Goal: Task Accomplishment & Management: Use online tool/utility

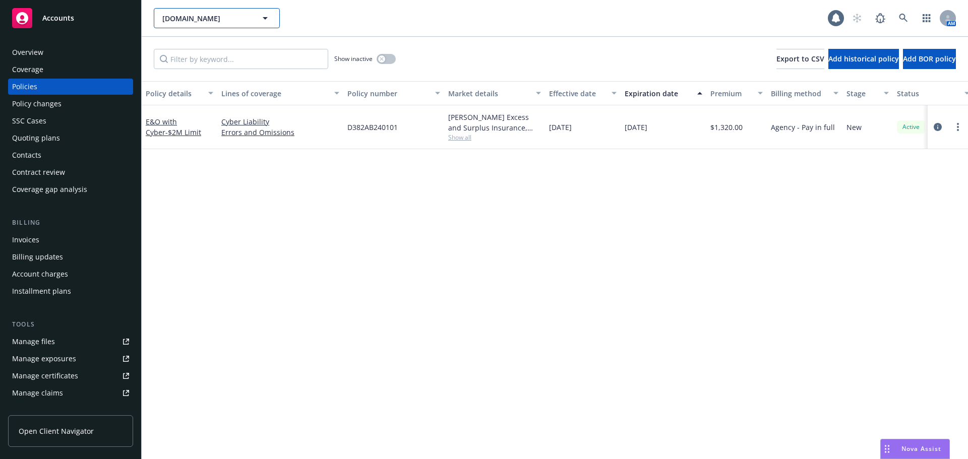
click at [229, 22] on span "Berryapp.io" at bounding box center [205, 18] width 87 height 11
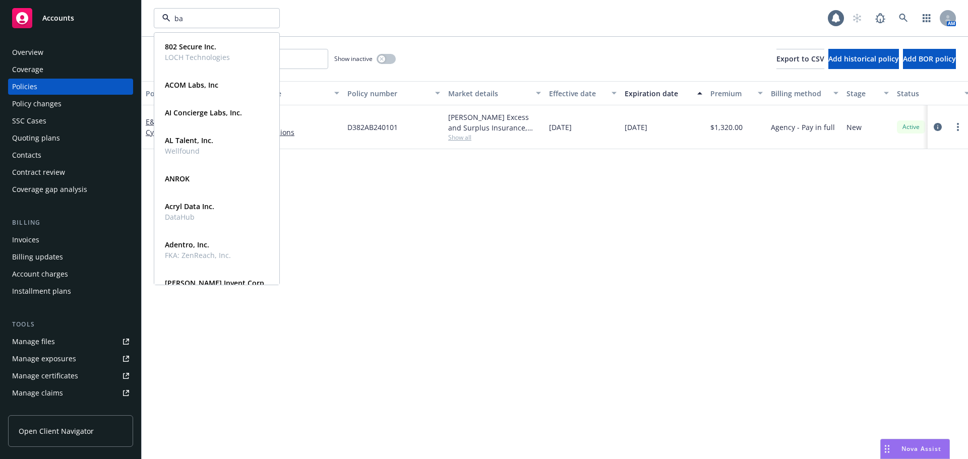
type input "bam"
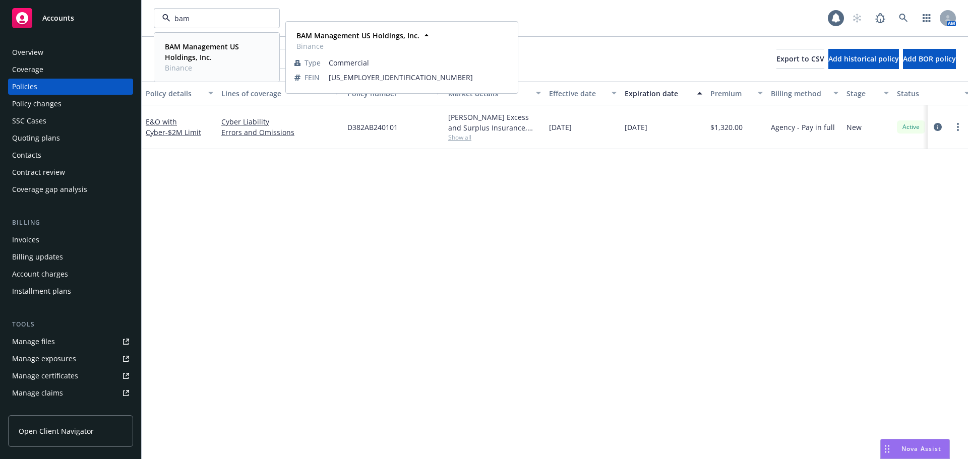
click at [204, 45] on strong "BAM Management US Holdings, Inc." at bounding box center [202, 52] width 74 height 20
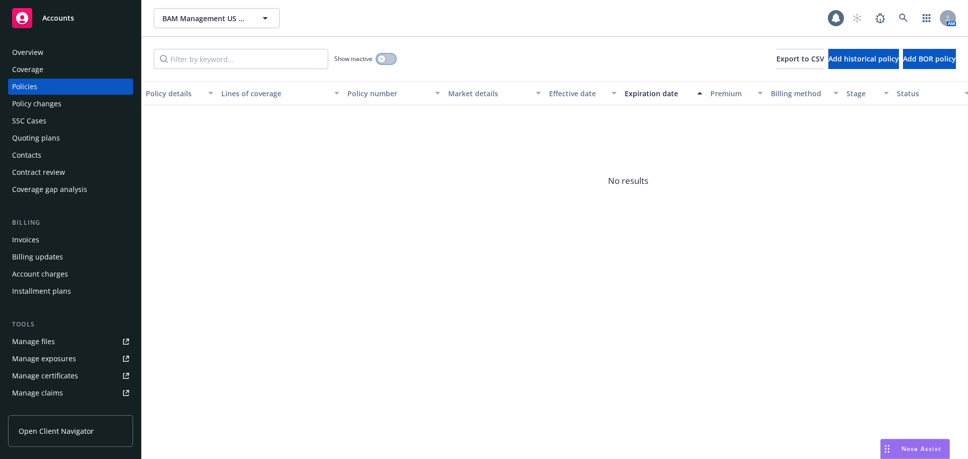
click at [390, 59] on button "button" at bounding box center [386, 59] width 19 height 10
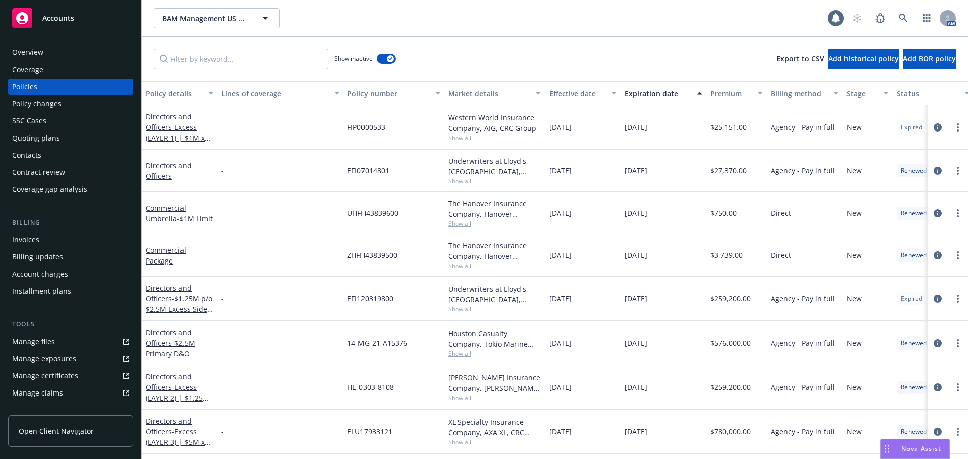
click at [582, 97] on div "Effective date" at bounding box center [577, 93] width 56 height 11
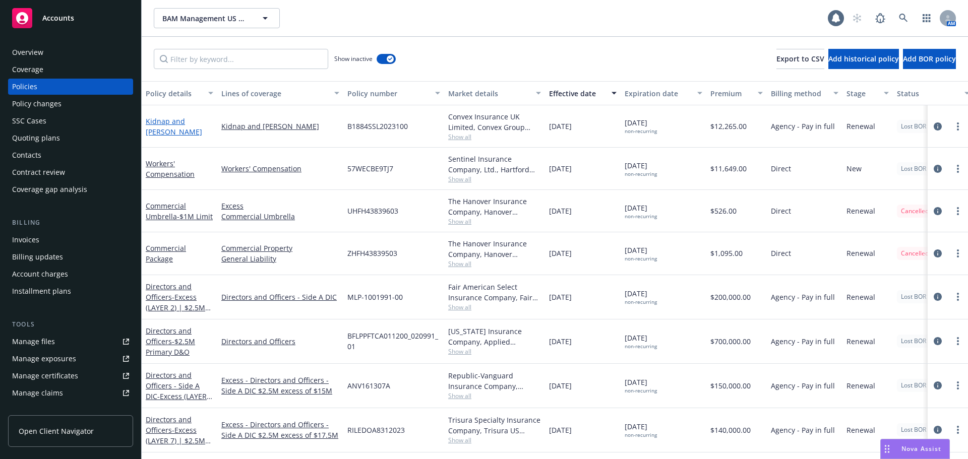
click at [179, 124] on link "Kidnap and Ransom" at bounding box center [174, 126] width 56 height 20
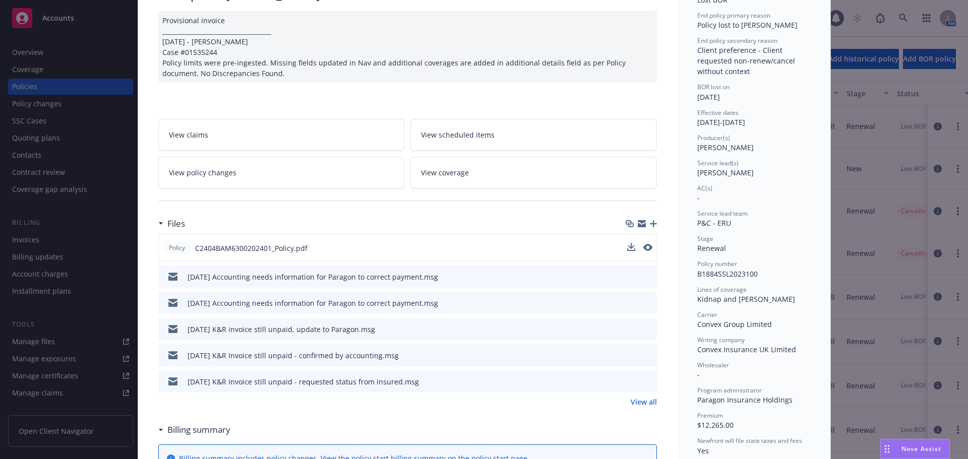
scroll to position [101, 0]
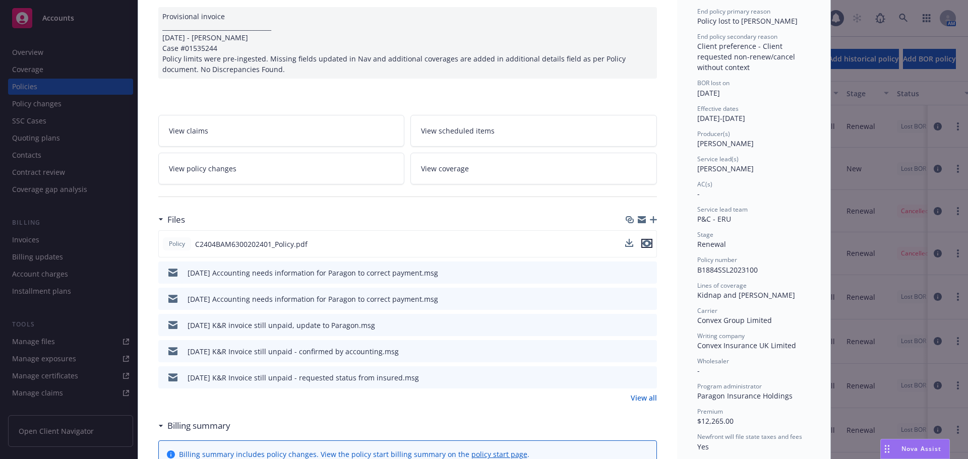
click at [644, 244] on icon "preview file" at bounding box center [646, 243] width 9 height 7
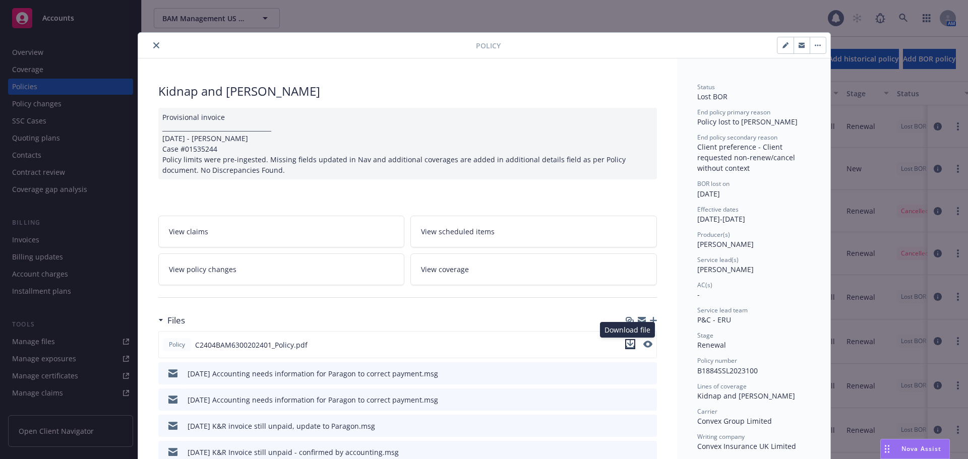
click at [630, 345] on icon "download file" at bounding box center [630, 344] width 8 height 8
click at [150, 45] on button "close" at bounding box center [156, 45] width 12 height 12
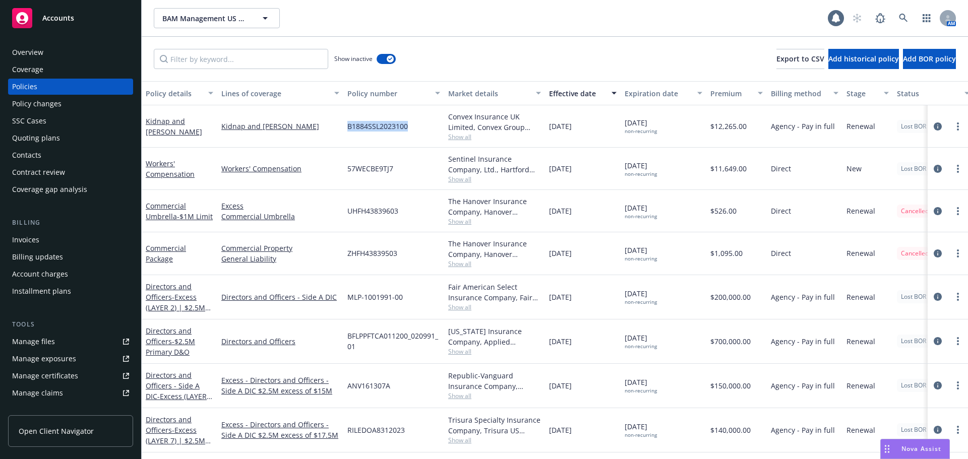
drag, startPoint x: 411, startPoint y: 129, endPoint x: 385, endPoint y: 173, distance: 51.5
click at [345, 129] on div "B1884SSL2023100" at bounding box center [393, 126] width 101 height 42
copy span "B1884SSL2023100"
click at [448, 305] on span "Show all" at bounding box center [494, 307] width 93 height 9
click at [200, 127] on link "Kidnap and Ransom" at bounding box center [174, 126] width 56 height 20
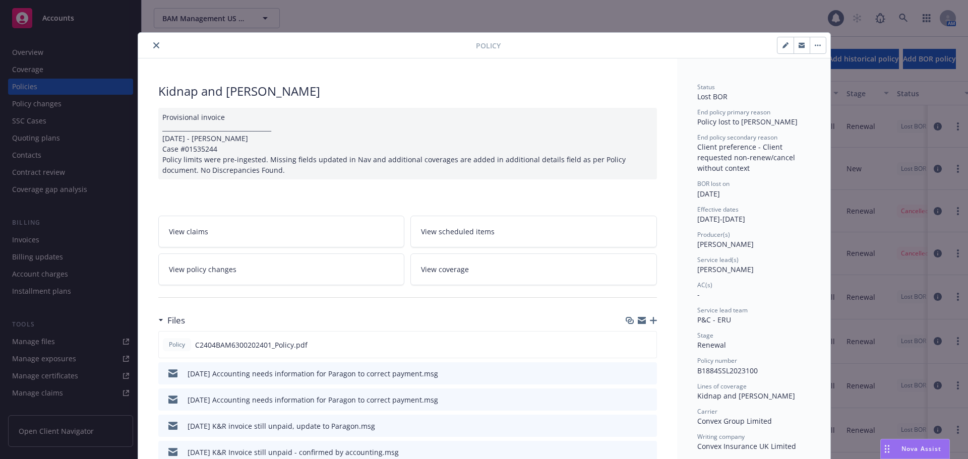
scroll to position [30, 0]
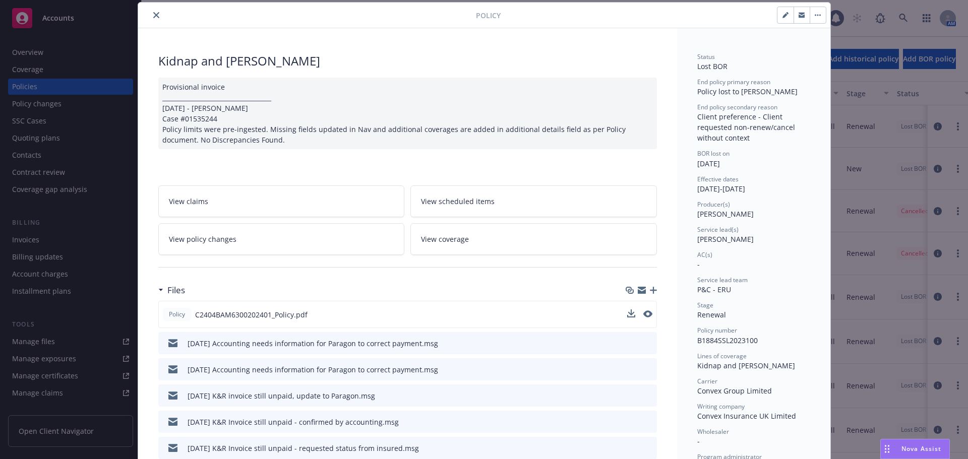
click at [645, 318] on button at bounding box center [647, 314] width 9 height 11
click at [645, 313] on icon "preview file" at bounding box center [646, 314] width 9 height 7
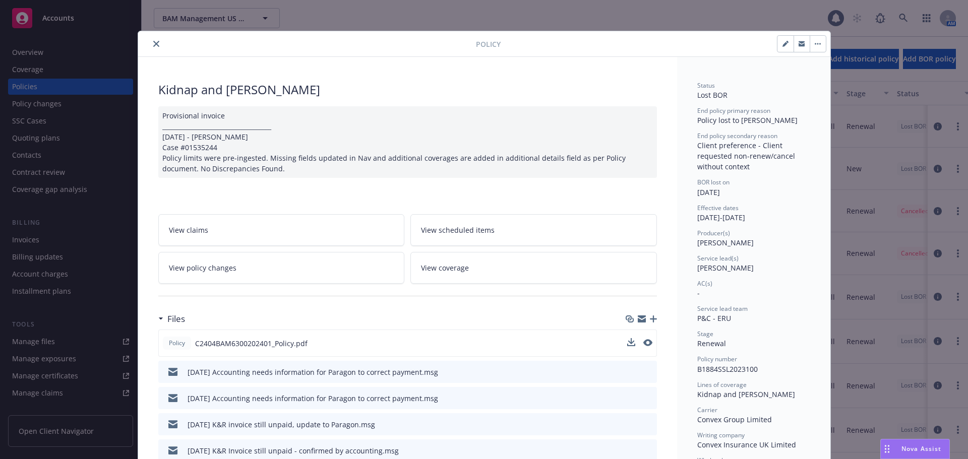
scroll to position [0, 0]
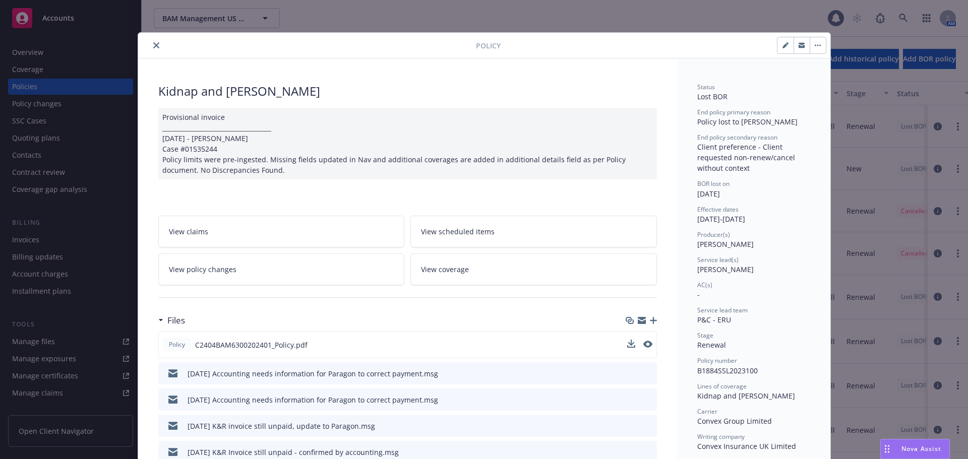
click at [153, 44] on icon "close" at bounding box center [156, 45] width 6 height 6
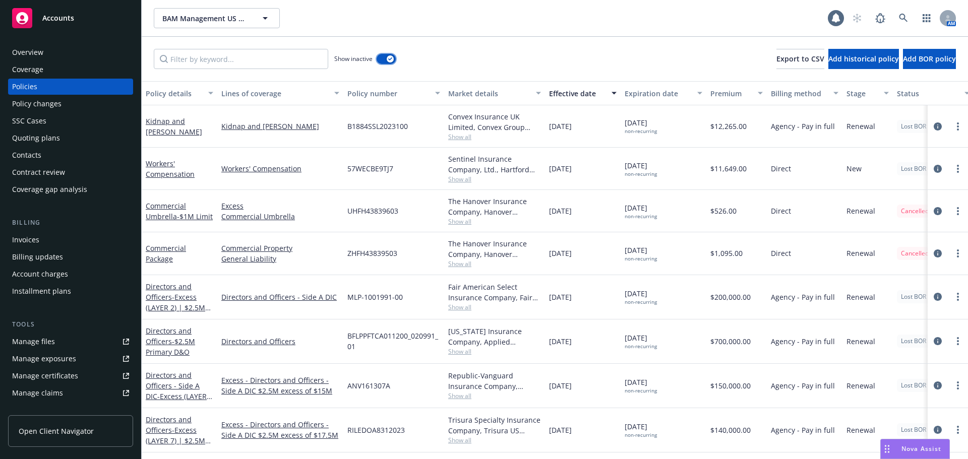
click at [378, 58] on button "button" at bounding box center [386, 59] width 19 height 10
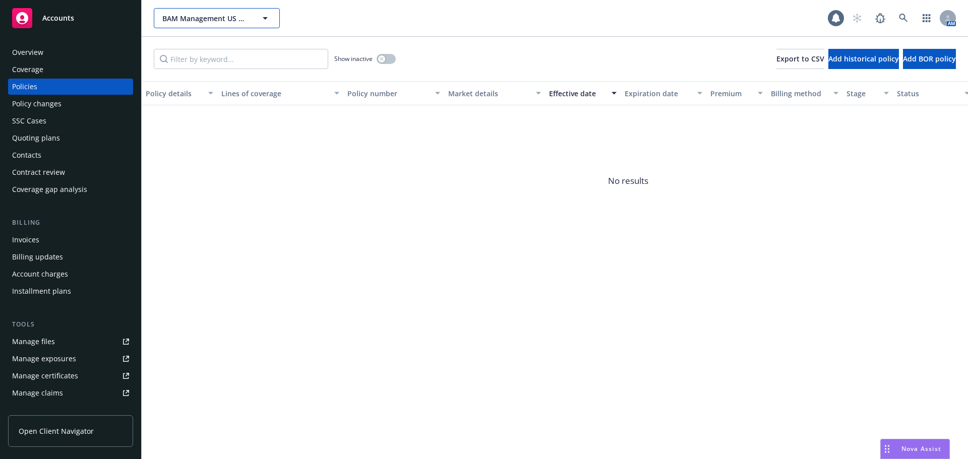
click at [196, 26] on button "BAM Management US Holdings, Inc." at bounding box center [217, 18] width 126 height 20
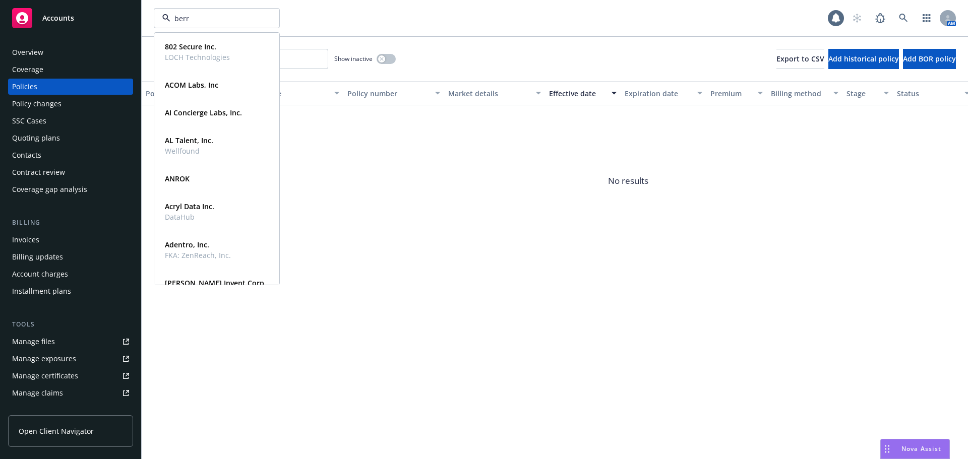
type input "berry"
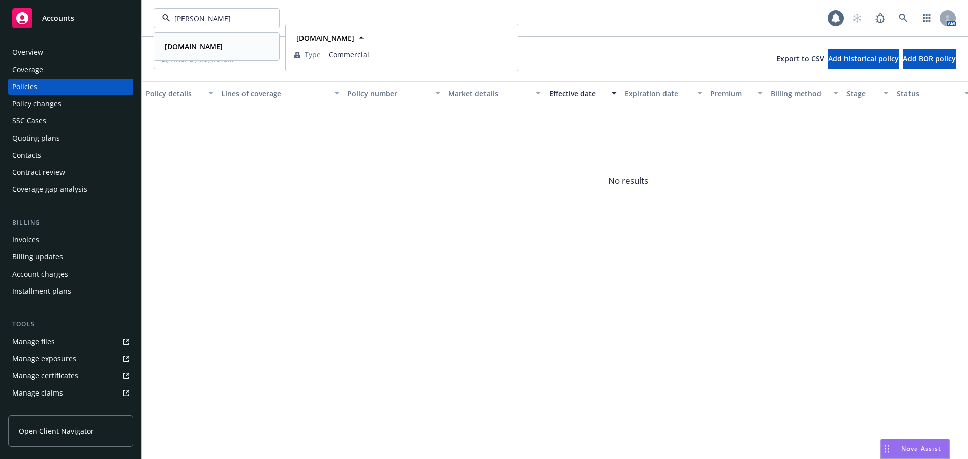
click at [194, 44] on strong "[DOMAIN_NAME]" at bounding box center [194, 47] width 58 height 10
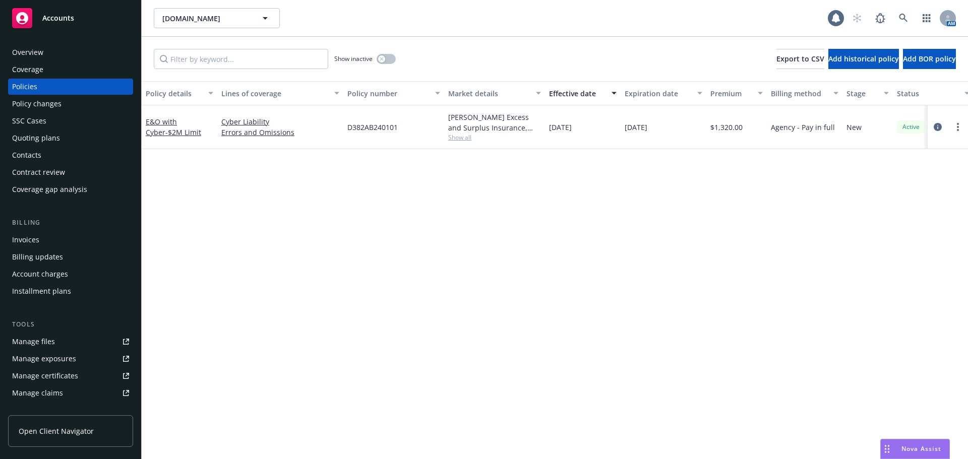
click at [61, 140] on div "Quoting plans" at bounding box center [70, 138] width 117 height 16
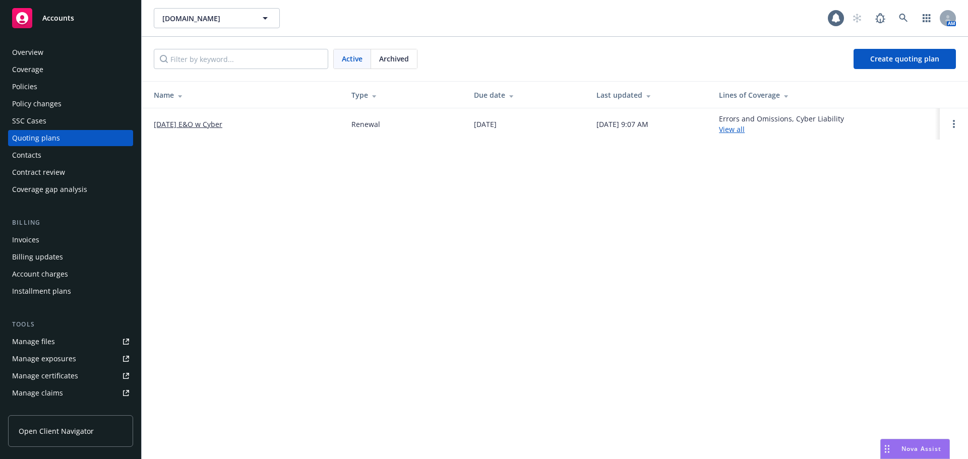
click at [206, 125] on link "[DATE] E&O w Cyber" at bounding box center [188, 124] width 69 height 11
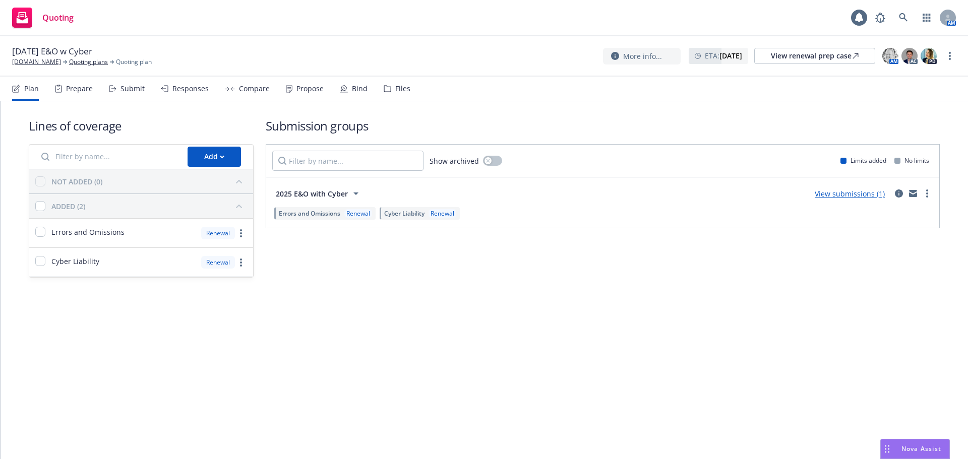
click at [861, 197] on link "View submissions (1)" at bounding box center [850, 194] width 70 height 10
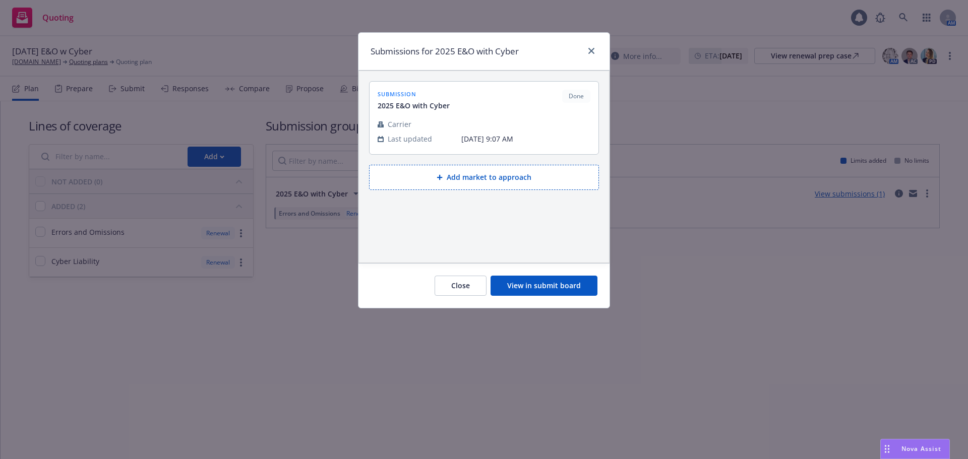
click at [563, 284] on button "View in submit board" at bounding box center [543, 286] width 107 height 20
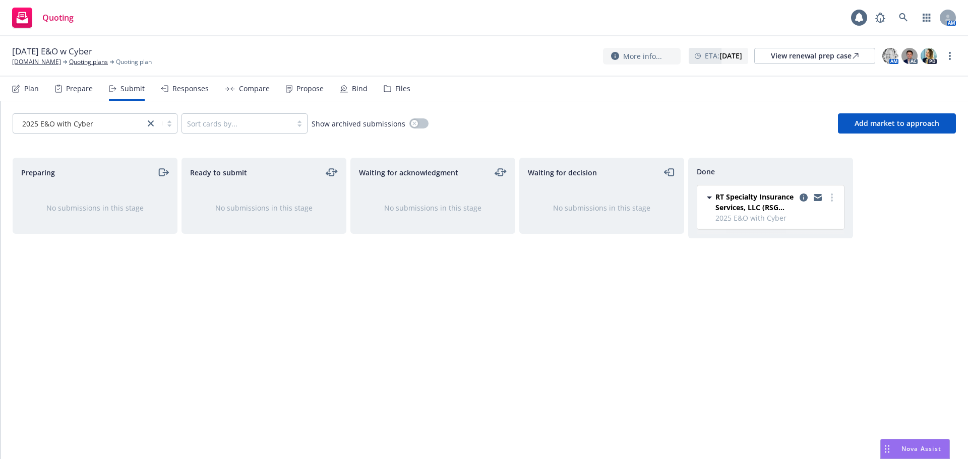
click at [204, 96] on div "Responses" at bounding box center [185, 89] width 48 height 24
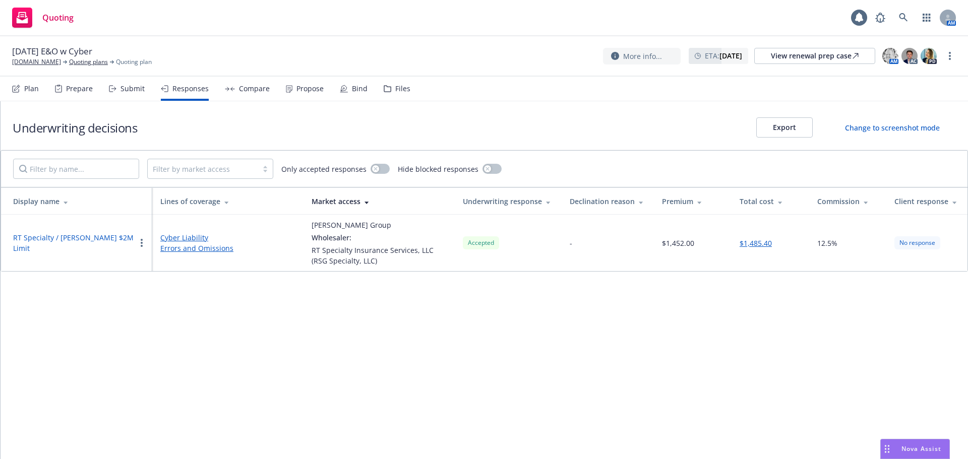
click at [253, 92] on div "Compare" at bounding box center [254, 89] width 31 height 8
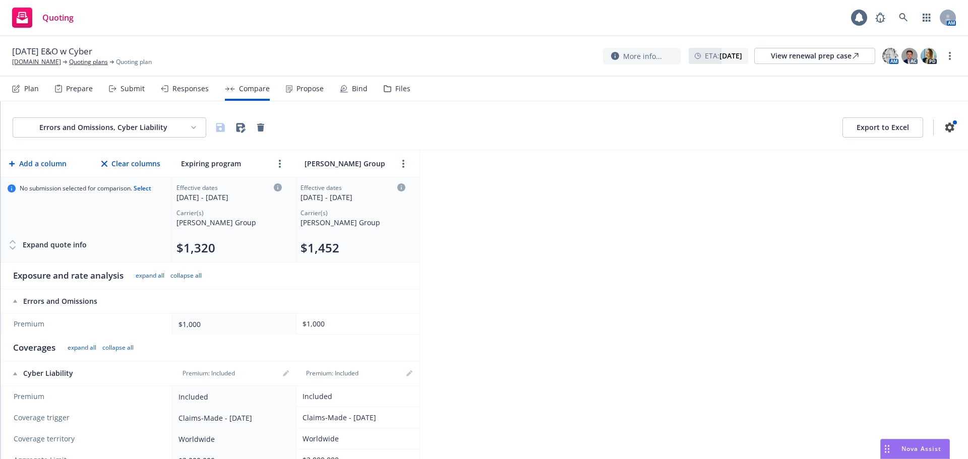
click at [307, 93] on div "Propose" at bounding box center [305, 89] width 38 height 24
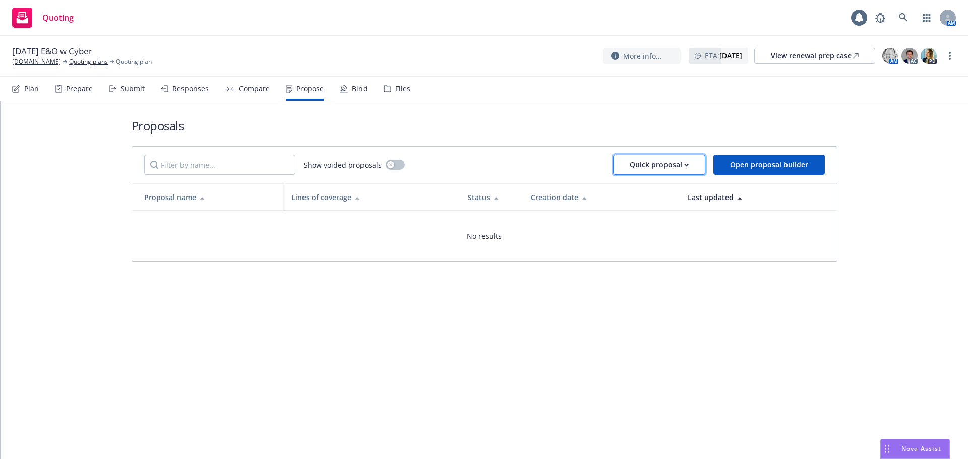
click at [646, 171] on div "Quick proposal" at bounding box center [659, 164] width 59 height 19
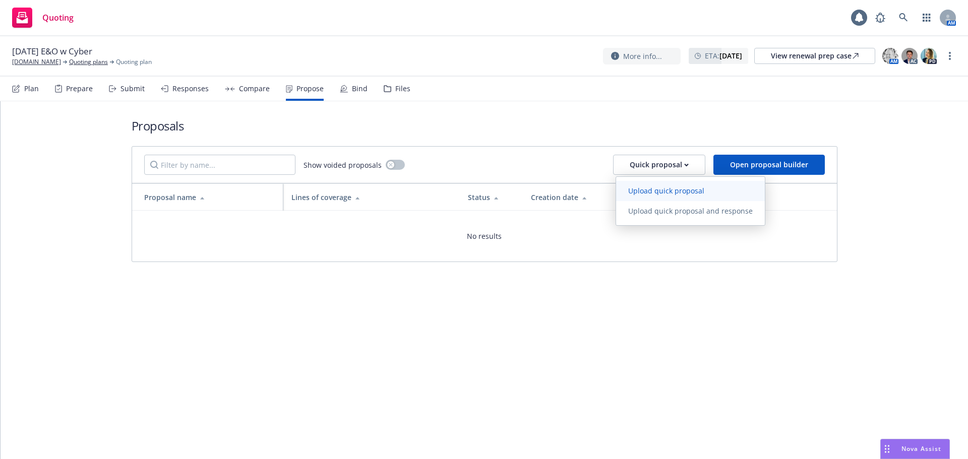
click at [664, 193] on span "Upload quick proposal" at bounding box center [666, 191] width 100 height 10
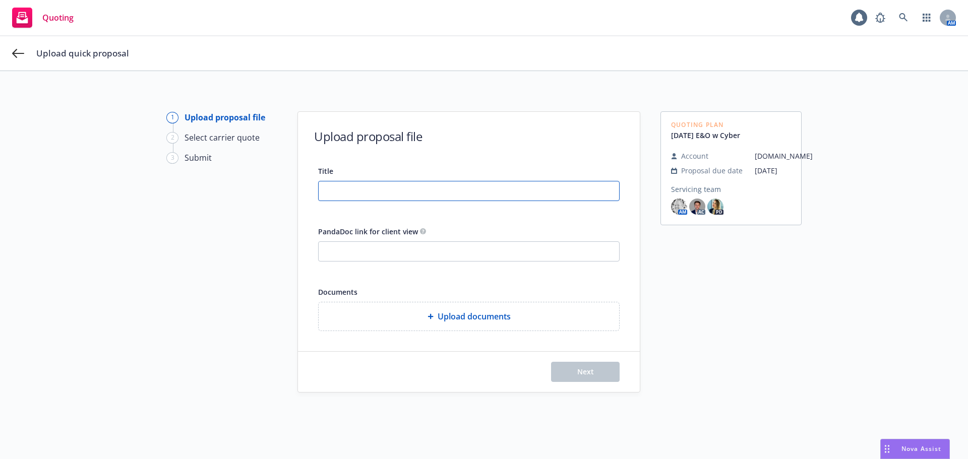
click at [418, 195] on input "Title" at bounding box center [469, 190] width 300 height 19
drag, startPoint x: 430, startPoint y: 191, endPoint x: 179, endPoint y: 172, distance: 252.2
click at [179, 172] on div "1 Upload proposal file 2 Select carrier quote 3 Submit Upload proposal file Tit…" at bounding box center [484, 283] width 944 height 344
type input "25-26 E&O/Cyber Renewal"
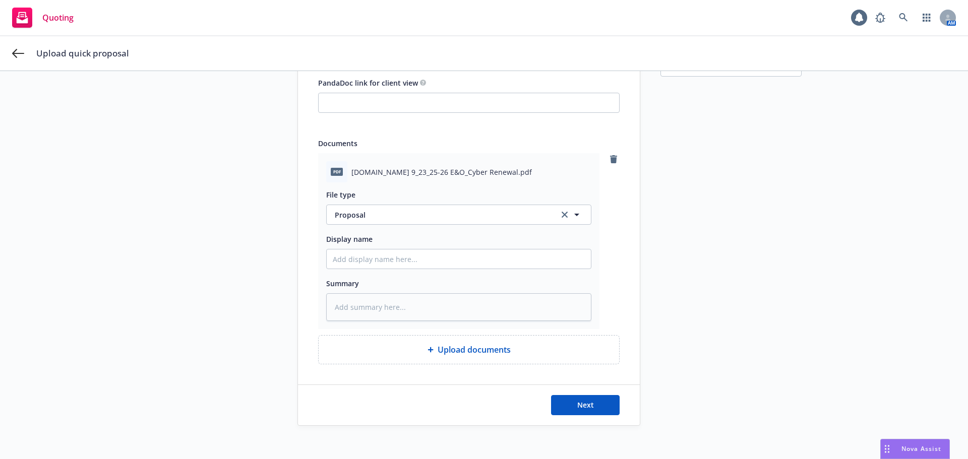
scroll to position [156, 0]
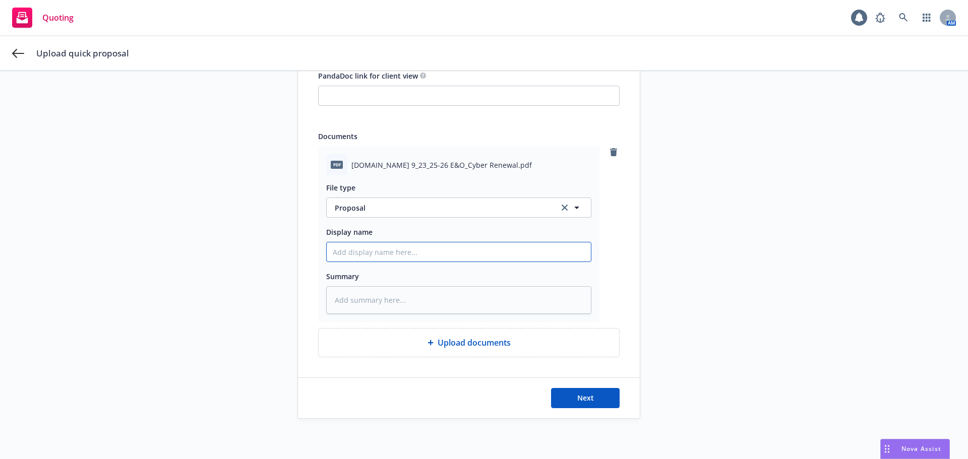
click at [387, 247] on input "Display name" at bounding box center [459, 251] width 264 height 19
paste input "25-26 E&O/Cyber Renewal"
type textarea "x"
type input "25-26 E&O/Cyber Renewal"
type textarea "x"
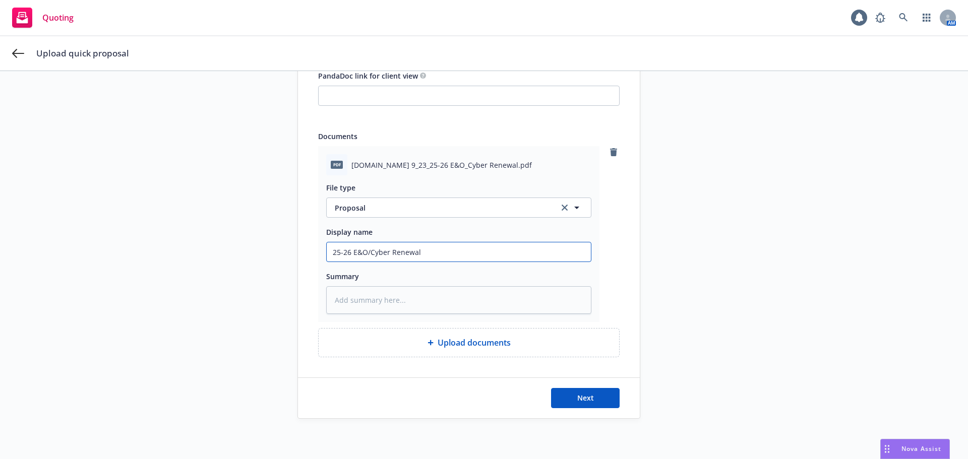
type input "25-26 E&O/Cyber Renewal"
type textarea "x"
type input "25-26 E&O/Cyber Renewal -"
type textarea "x"
type input "25-26 E&O/Cyber Renewal -"
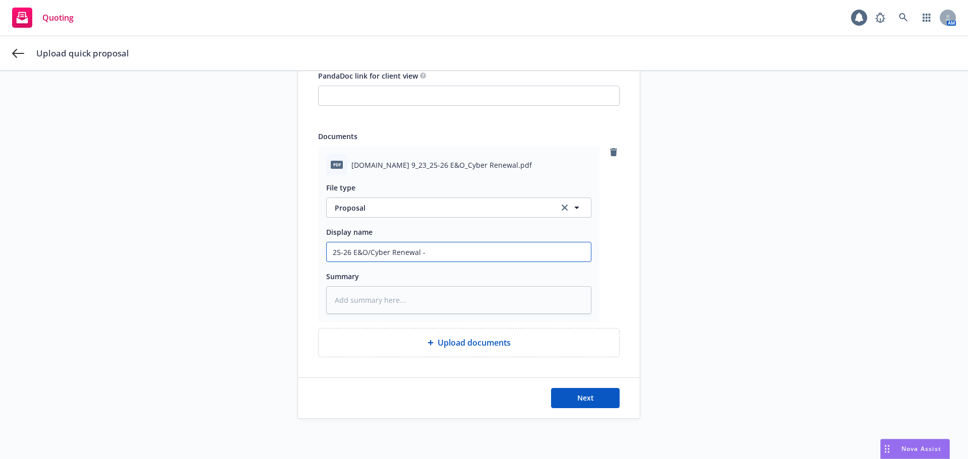
type textarea "x"
type input "25-26 E&O/Cyber Renewal - P"
type textarea "x"
type input "25-26 E&O/Cyber Renewal - Pr"
type textarea "x"
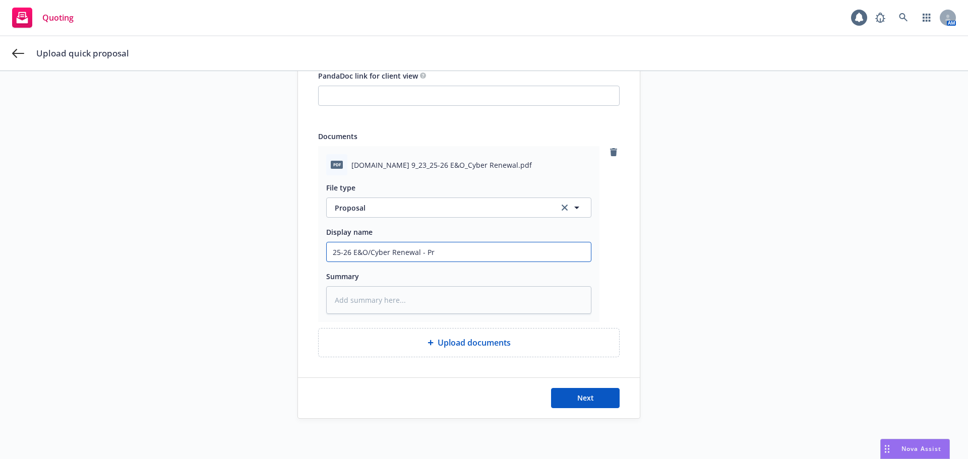
type input "25-26 E&O/Cyber Renewal - Pro"
type textarea "x"
type input "25-26 E&O/Cyber Renewal - Prop"
type textarea "x"
type input "25-26 E&O/Cyber Renewal - Propo"
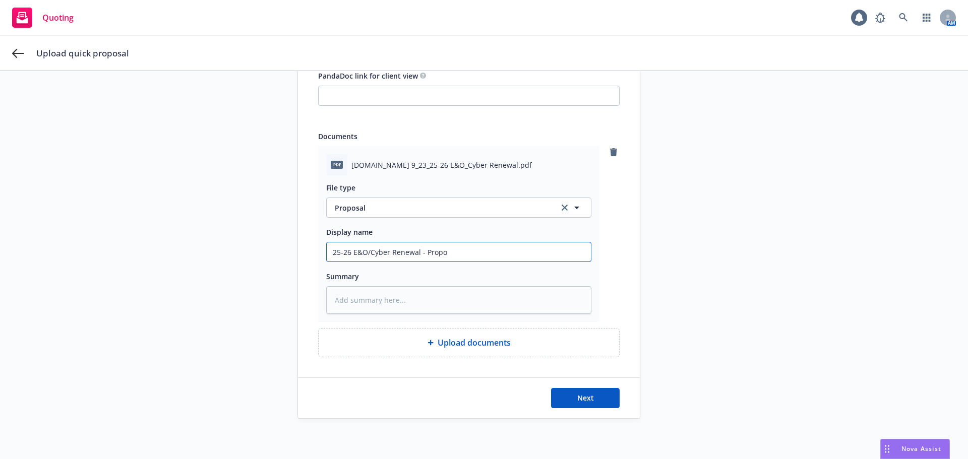
type textarea "x"
type input "25-26 E&O/Cyber Renewal - Propos"
type textarea "x"
type input "25-26 E&O/Cyber Renewal - Proposa"
type textarea "x"
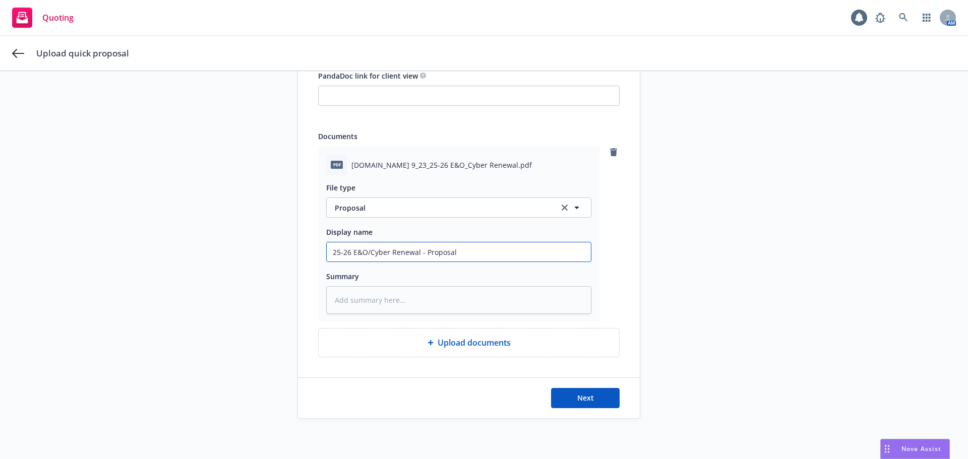
type input "25-26 E&O/Cyber Renewal - Proposal"
type textarea "x"
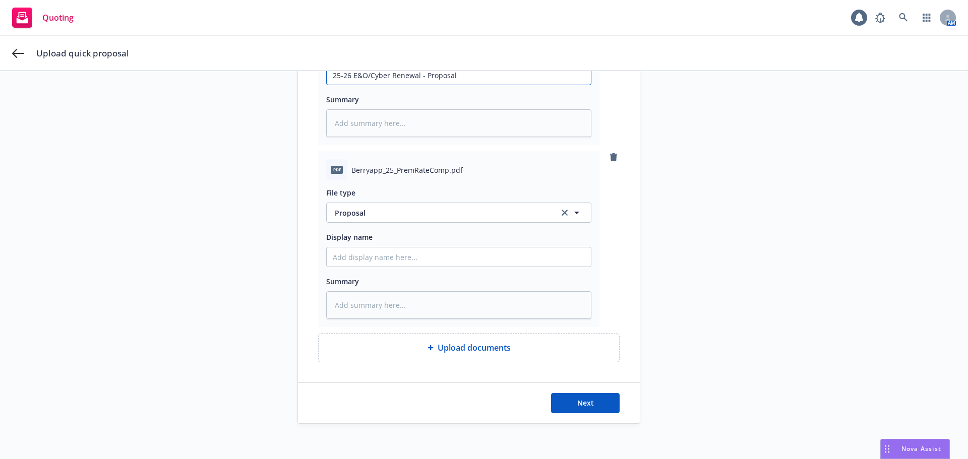
scroll to position [338, 0]
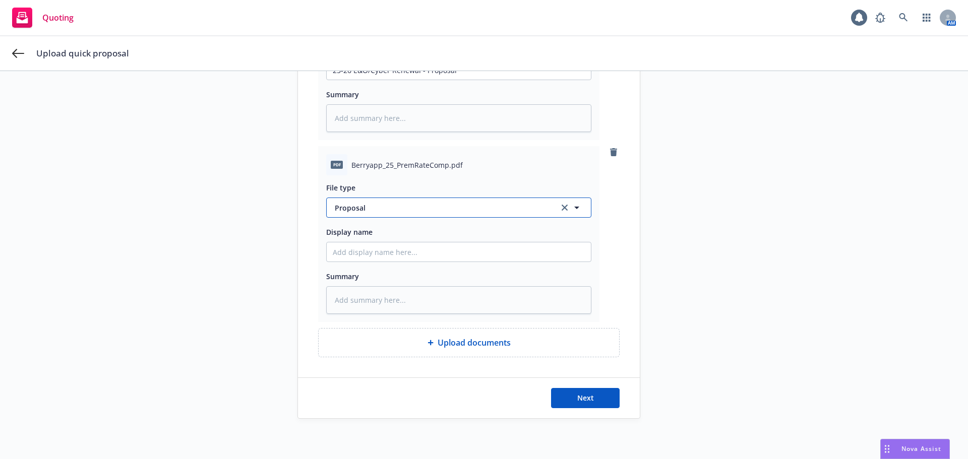
click at [357, 204] on span "Proposal" at bounding box center [441, 208] width 212 height 11
type input "rate"
click at [379, 237] on span "Rate/Exposure Comparison" at bounding box center [384, 235] width 94 height 11
click at [395, 80] on input "Display name" at bounding box center [459, 69] width 264 height 19
paste input "25-26 E&O/Cyber Renewal"
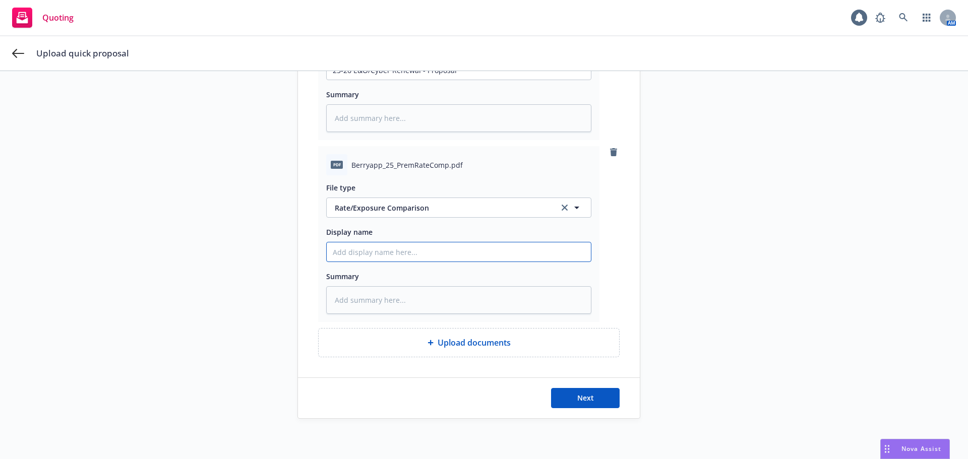
type textarea "x"
type input "25-26 E&O/Cyber Renewal"
type textarea "x"
type input "25-26 E&O/Cyber Renewal"
type textarea "x"
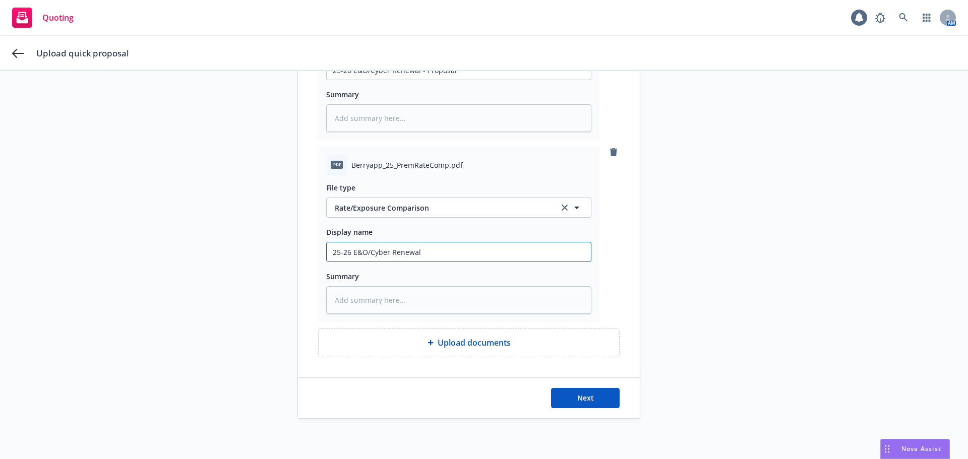
type input "25-26 E&O/Cyber Renewal -"
type textarea "x"
type input "25-26 E&O/Cyber Renewal -"
type textarea "x"
type input "25-26 E&O/Cyber Renewal - C"
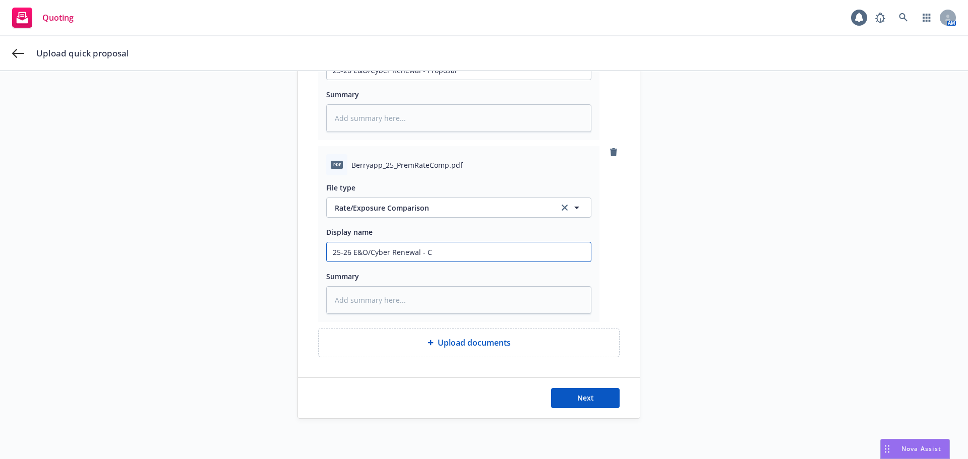
type textarea "x"
type input "25-26 E&O/Cyber Renewal - Co"
type textarea "x"
type input "25-26 E&O/Cyber Renewal - Cov"
type textarea "x"
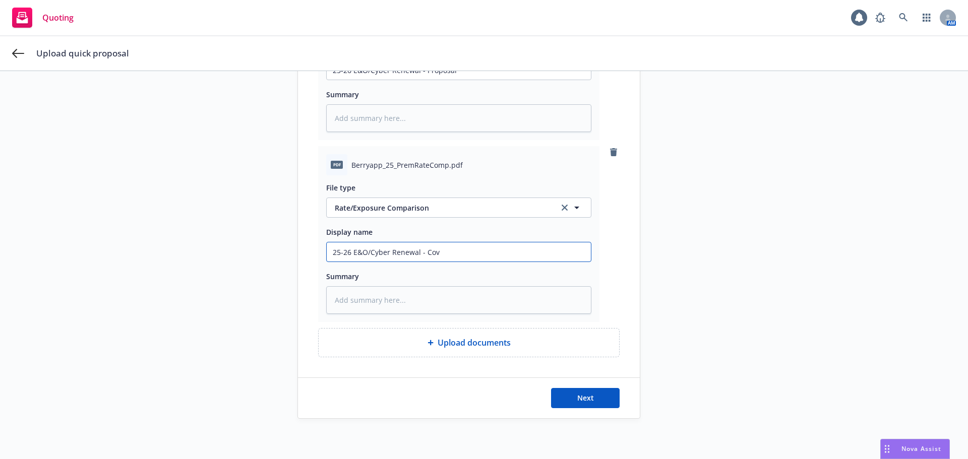
type input "25-26 E&O/Cyber Renewal - Cove"
type textarea "x"
type input "25-26 E&O/Cyber Renewal - Cover"
type textarea "x"
type input "25-26 E&O/Cyber Renewal - Covera"
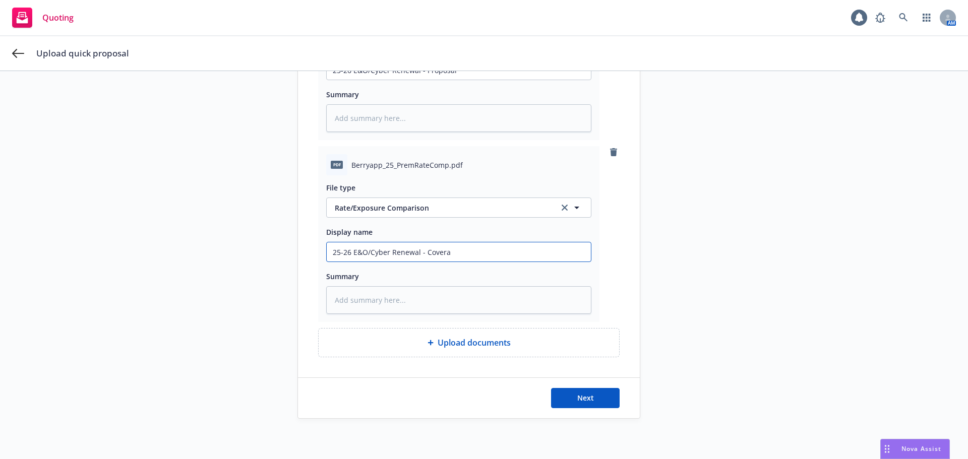
type textarea "x"
type input "25-26 E&O/Cyber Renewal - Coverag"
type textarea "x"
type input "25-26 E&O/Cyber Renewal - Coverage"
type textarea "x"
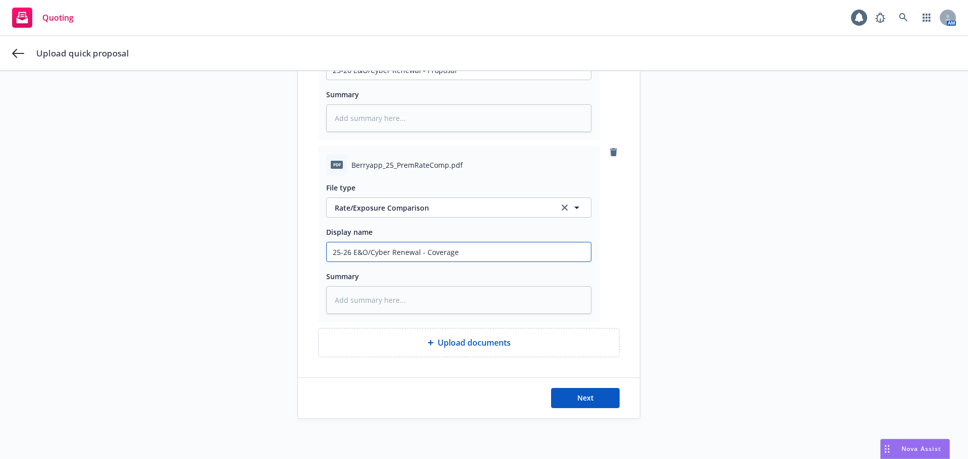
type input "25-26 E&O/Cyber Renewal - Coverage"
type textarea "x"
type input "25-26 E&O/Cyber Renewal - Coverage C"
type textarea "x"
type input "25-26 E&O/Cyber Renewal - Coverage Co"
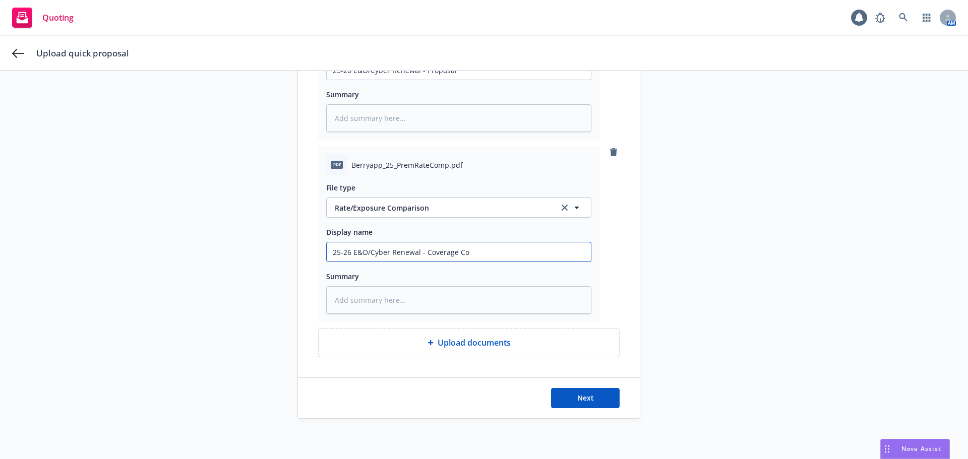
type textarea "x"
type input "25-26 E&O/Cyber Renewal - Coverage Com"
type textarea "x"
type input "25-26 E&O/Cyber Renewal - Coverage Comp"
type textarea "x"
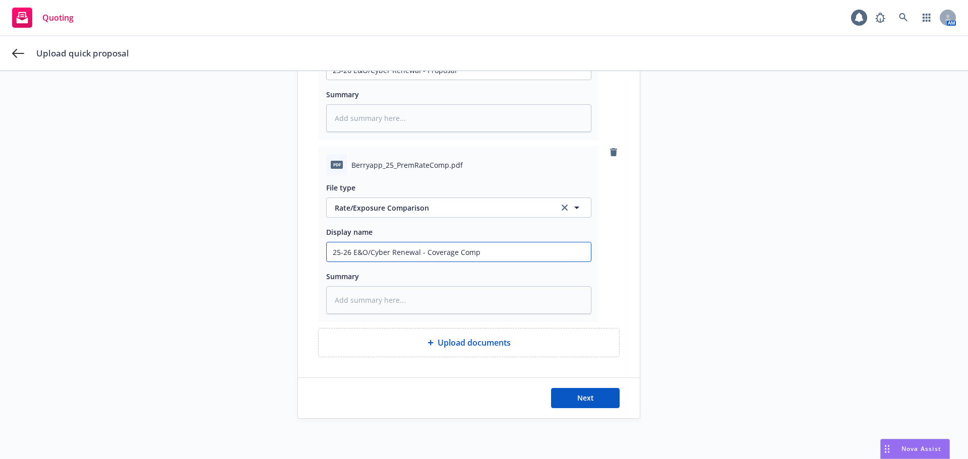
type input "25-26 E&O/Cyber Renewal - Coverage Compa"
type textarea "x"
type input "25-26 E&O/Cyber Renewal - Coverage Compar"
type textarea "x"
type input "25-26 E&O/Cyber Renewal - Coverage Compari"
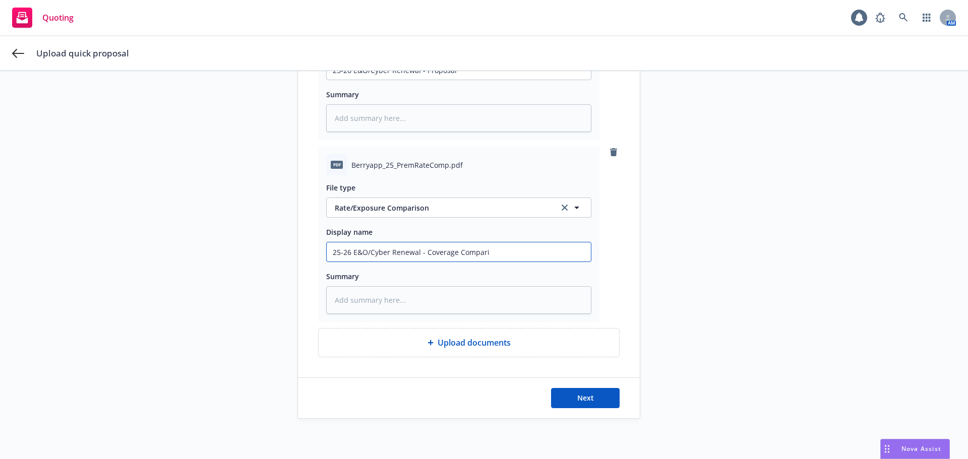
type textarea "x"
type input "25-26 E&O/Cyber Renewal - Coverage Comparis"
type textarea "x"
type input "25-26 E&O/Cyber Renewal - Coverage Compariso"
type textarea "x"
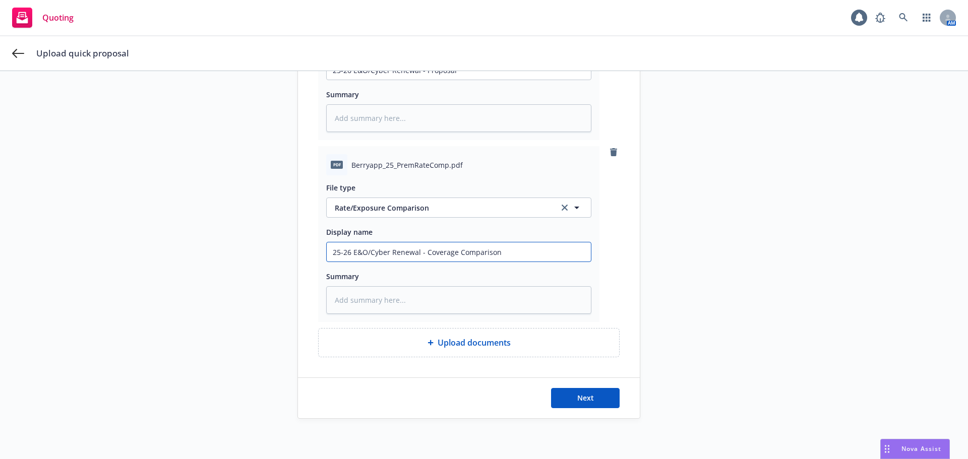
drag, startPoint x: 515, startPoint y: 254, endPoint x: 149, endPoint y: 257, distance: 366.0
click at [149, 257] on div "1 Upload proposal file 2 Select carrier quote 3 Submit Upload proposal file Tit…" at bounding box center [484, 96] width 944 height 645
type input "25-26 E&O/Cyber Renewal - Coverage Comparison"
type textarea "x"
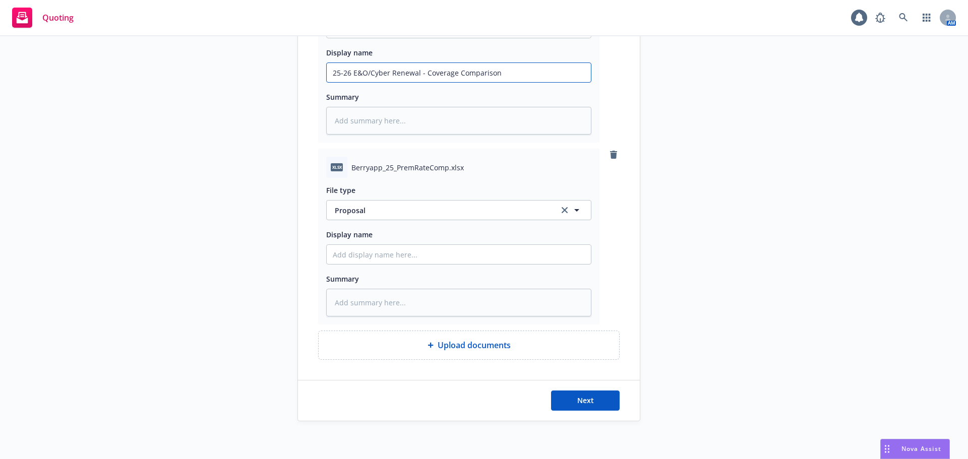
scroll to position [520, 0]
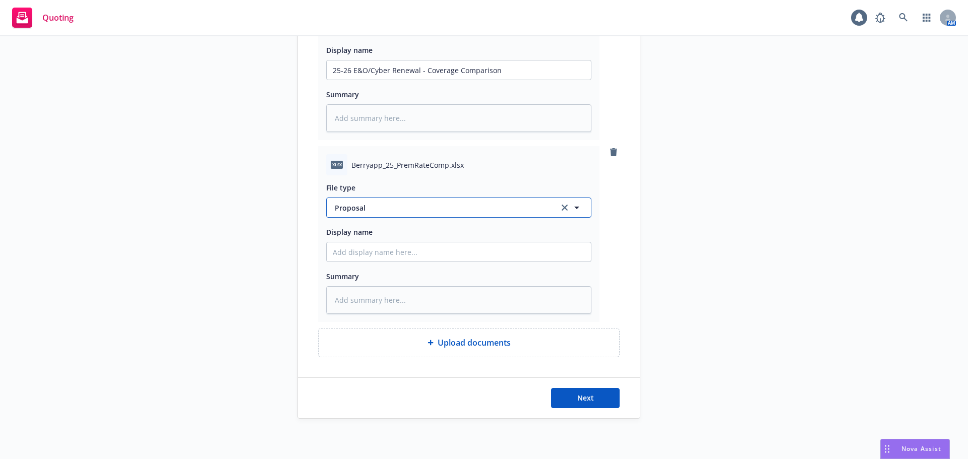
click at [386, 207] on span "Proposal" at bounding box center [441, 208] width 212 height 11
type input "rate"
click at [377, 242] on div "Rate/Exposure Comparison" at bounding box center [383, 235] width 100 height 15
paste input "25-26 E&O/Cyber Renewal - Coverage Comparison"
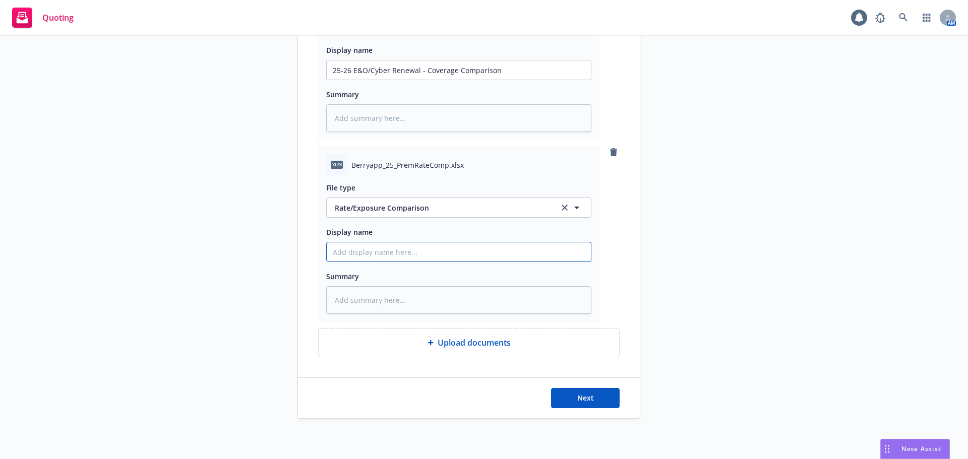
type textarea "x"
type input "25-26 E&O/Cyber Renewal - Coverage Comparison"
type textarea "x"
type input "25-26 E&O/Cyber Renewal - Coverage Comparison"
type textarea "x"
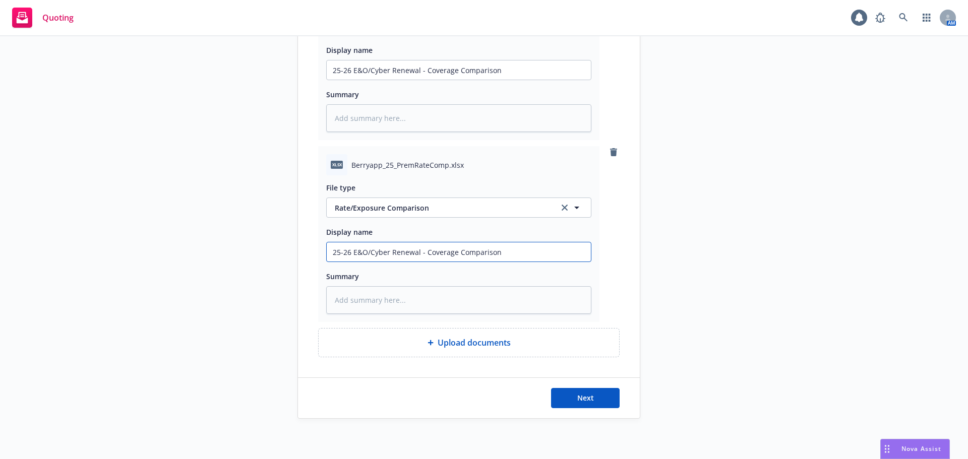
type input "25-26 E&O/Cyber Renewal - Coverage Comparison E"
type textarea "x"
type input "25-26 E&O/Cyber Renewal - Coverage Comparison Ex"
type textarea "x"
type input "25-26 E&O/Cyber Renewal - Coverage Comparison Exc"
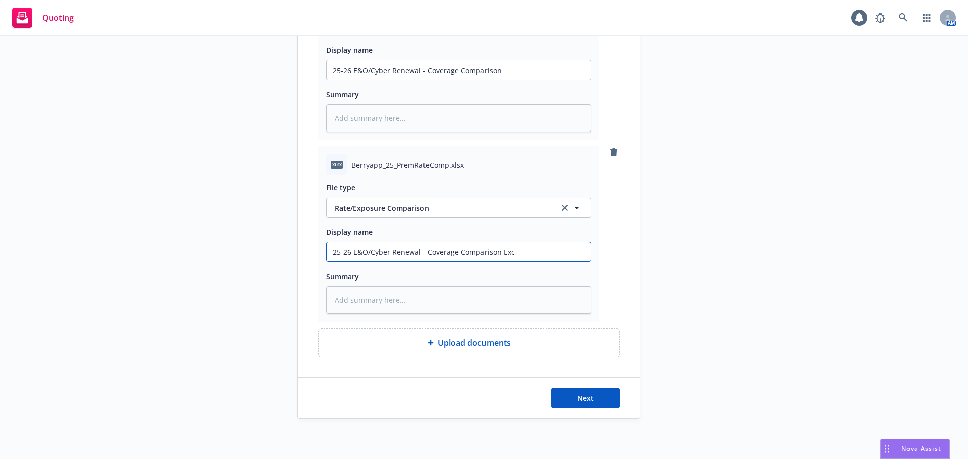
type textarea "x"
type input "25-26 E&O/Cyber Renewal - Coverage Comparison Exce"
type textarea "x"
type input "25-26 E&O/Cyber Renewal - Coverage Comparison Excel"
type textarea "x"
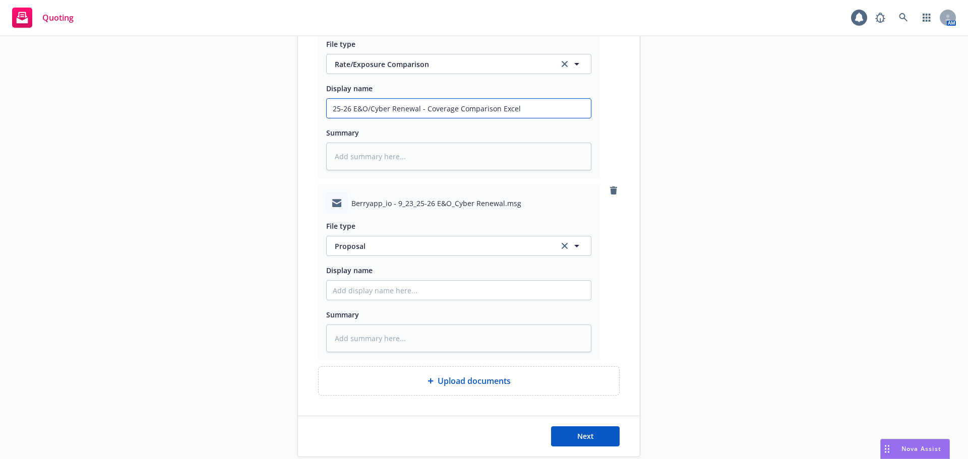
scroll to position [702, 0]
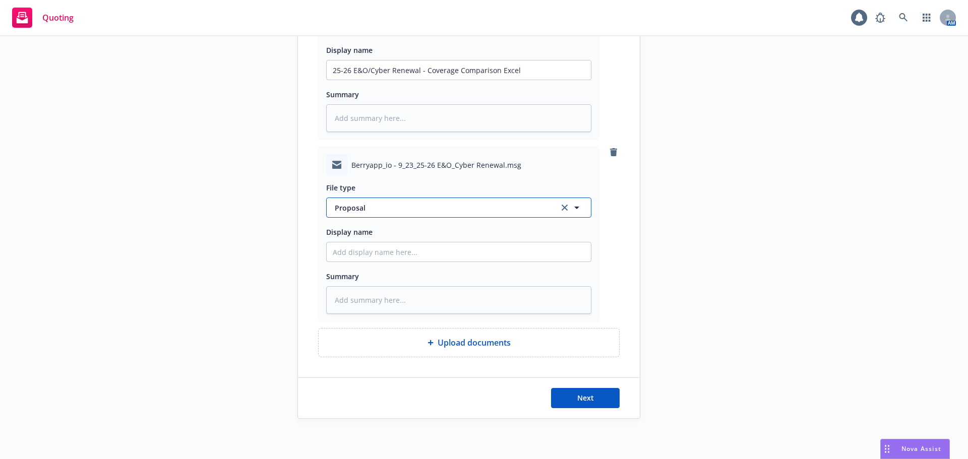
click at [381, 208] on span "Proposal" at bounding box center [441, 208] width 212 height 11
type input "em"
click at [380, 231] on div "Email" at bounding box center [459, 235] width 252 height 15
paste input "25-26 E&O/Cyber Renewal - Coverage Comparison"
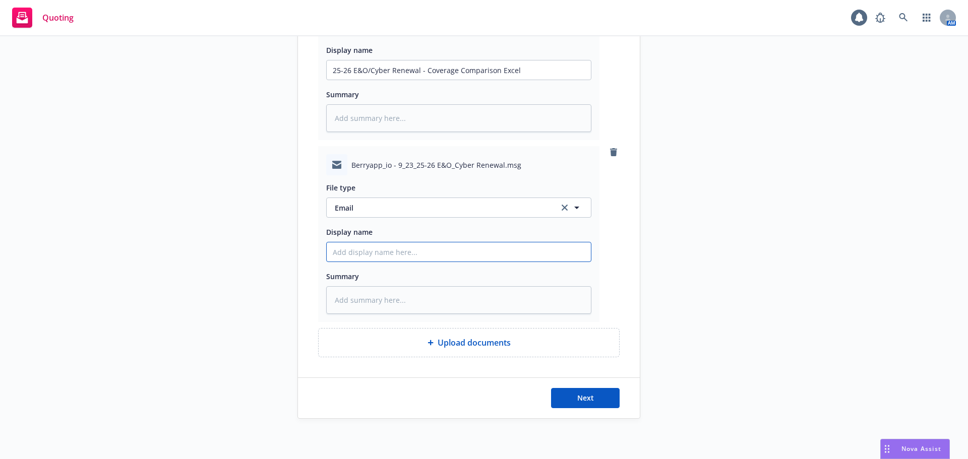
type textarea "x"
type input "25-26 E&O/Cyber Renewal - Coverage Comparison"
drag, startPoint x: 497, startPoint y: 252, endPoint x: 422, endPoint y: 251, distance: 74.6
type textarea "x"
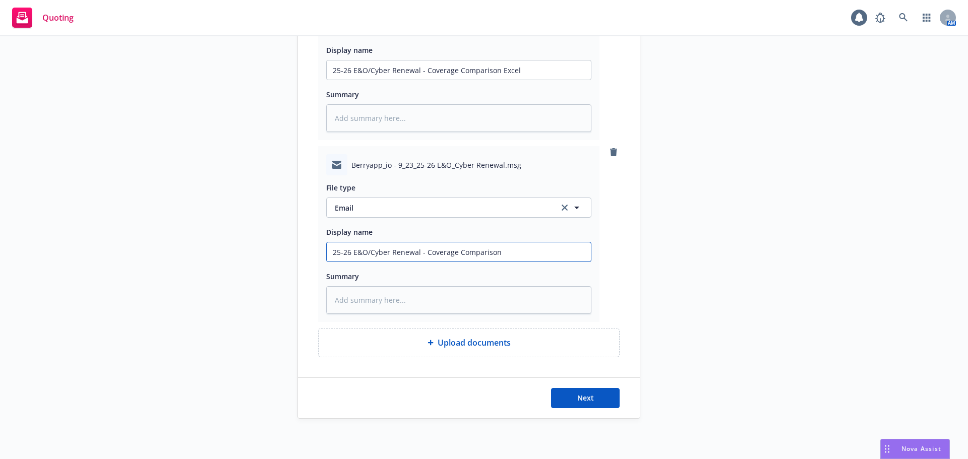
type input "25-26 E&O/Cyber Renewal - P"
type textarea "x"
type input "25-26 E&O/Cyber Renewal - Pr"
type textarea "x"
type input "25-26 E&O/Cyber Renewal - Pro"
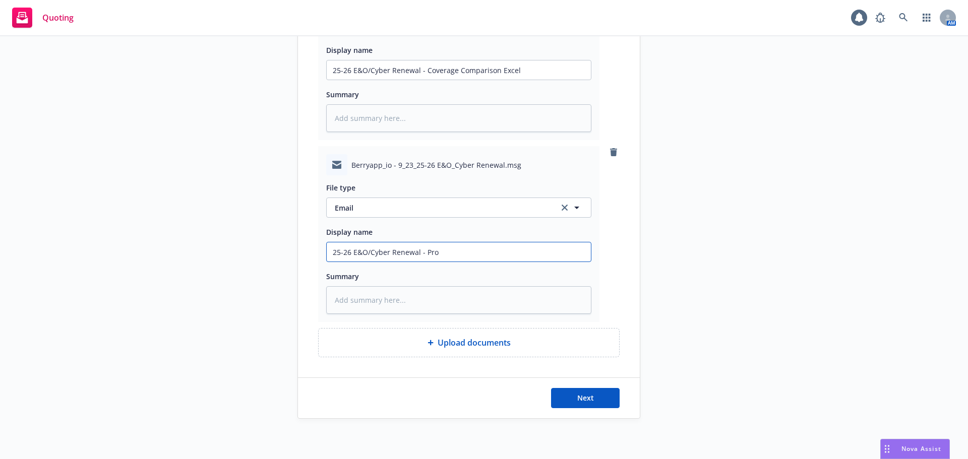
type textarea "x"
type input "25-26 E&O/Cyber Renewal - Prop"
type textarea "x"
type input "25-26 E&O/Cyber Renewal - Propo"
type textarea "x"
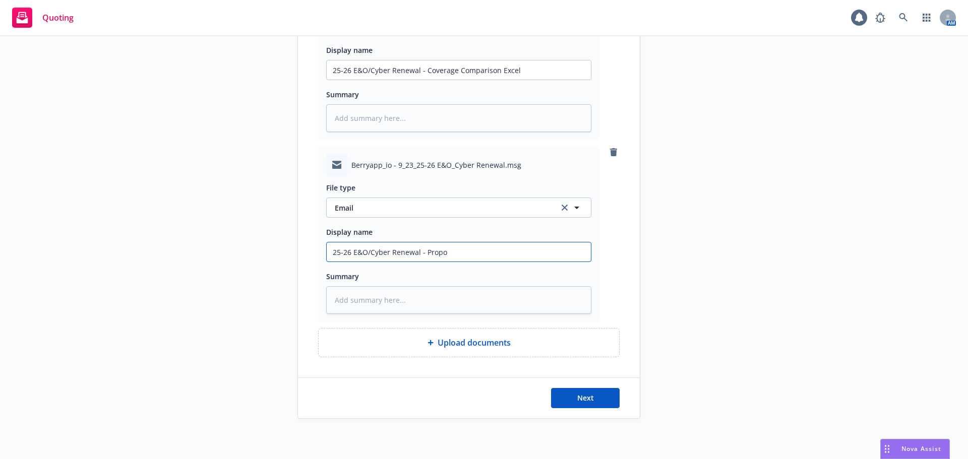
type input "25-26 E&O/Cyber Renewal - Propos"
type textarea "x"
type input "25-26 E&O/Cyber Renewal - Proposa"
type textarea "x"
type input "25-26 E&O/Cyber Renewal - Proposal"
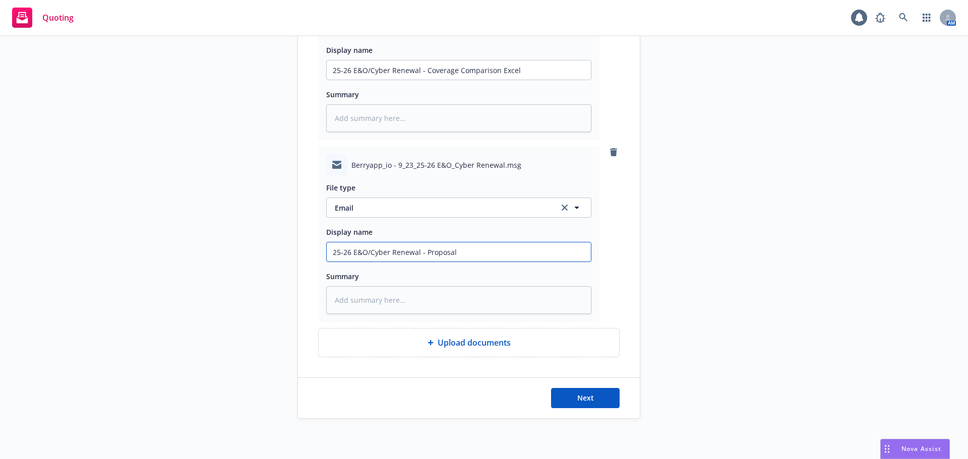
type textarea "x"
type input "25-26 E&O/Cyber Renewal - Proposal"
type textarea "x"
type input "25-26 E&O/Cyber Renewal - Proposal E"
type textarea "x"
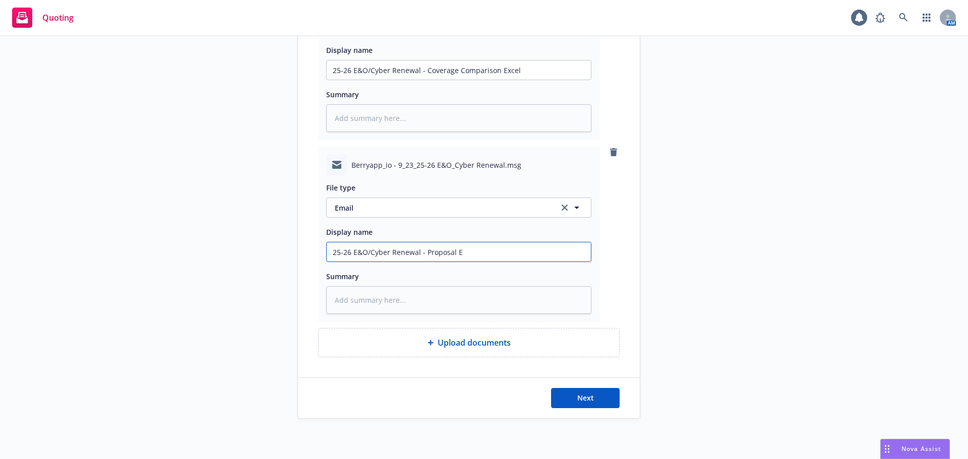
type input "25-26 E&O/Cyber Renewal - Proposal Em"
type textarea "x"
type input "25-26 E&O/Cyber Renewal - Proposal Ema"
type textarea "x"
type input "25-26 E&O/Cyber Renewal - Proposal Emai"
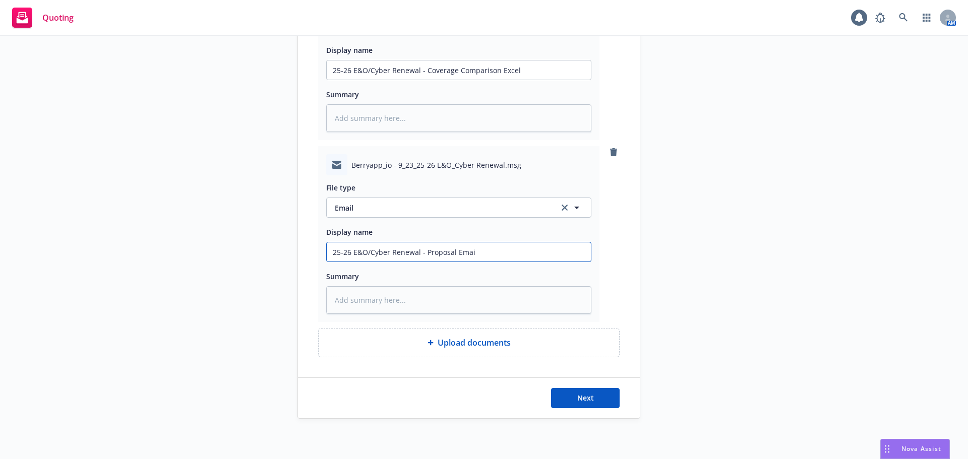
type textarea "x"
type input "25-26 E&O/Cyber Renewal - Proposal Email"
click at [604, 393] on button "Next" at bounding box center [585, 398] width 69 height 20
click at [597, 404] on button "Next" at bounding box center [585, 398] width 69 height 20
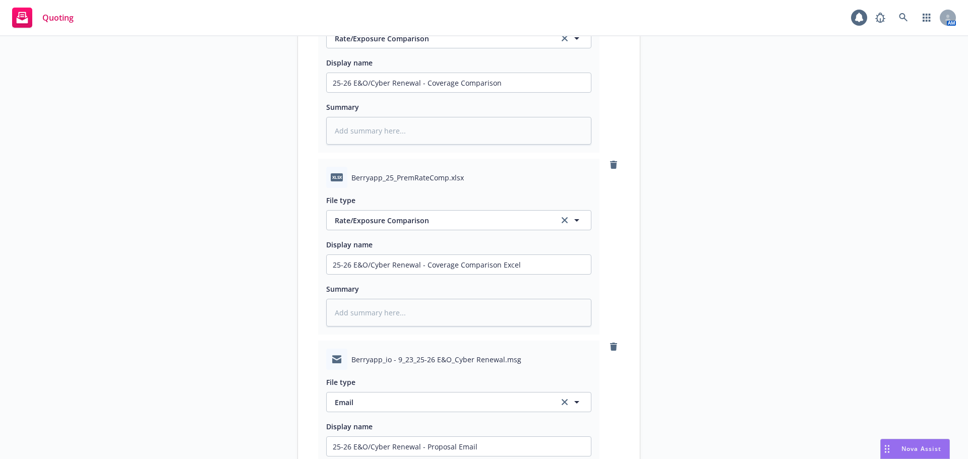
scroll to position [500, 0]
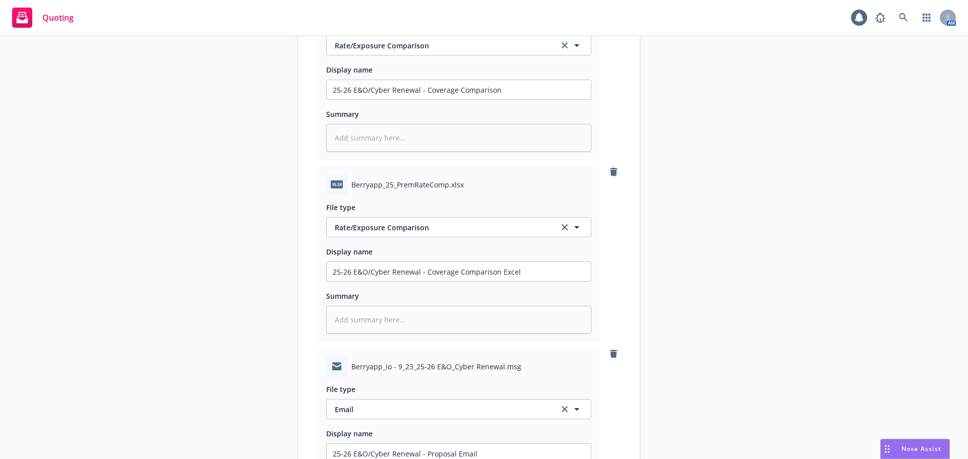
click at [612, 175] on icon "remove" at bounding box center [613, 172] width 7 height 8
type textarea "x"
type input "25-26 E&O/Cyber Renewal - Proposal Email"
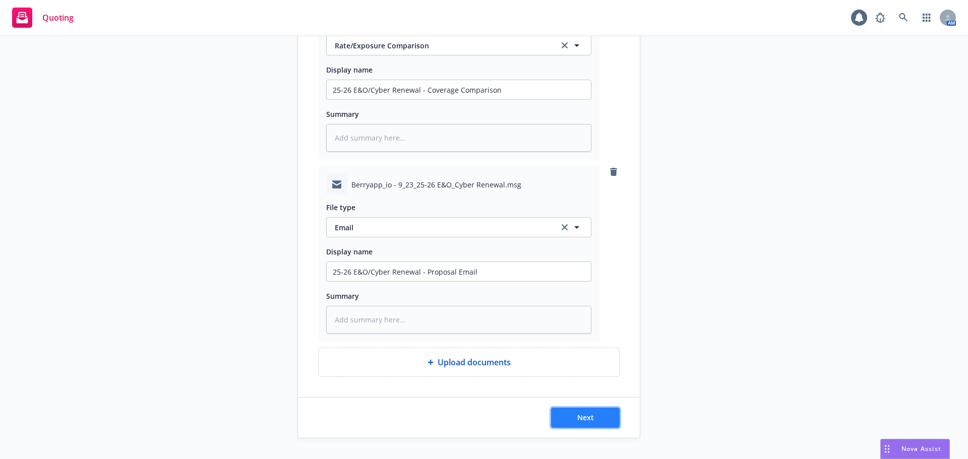
click at [608, 412] on button "Next" at bounding box center [585, 418] width 69 height 20
type textarea "x"
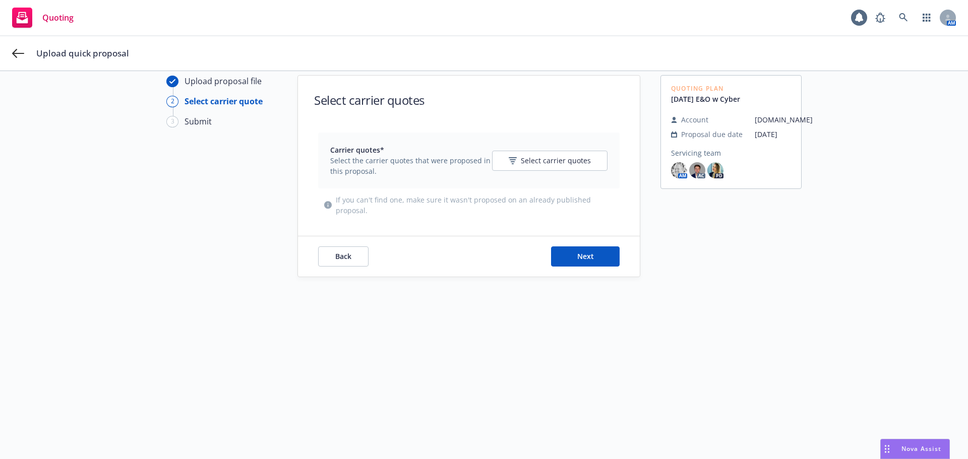
click at [546, 171] on div "Carrier quotes* Select the carrier quotes that were proposed in this proposal. …" at bounding box center [468, 161] width 277 height 32
click at [568, 171] on div "Carrier quotes* Select the carrier quotes that were proposed in this proposal. …" at bounding box center [468, 161] width 277 height 32
click at [567, 166] on button "Select carrier quotes" at bounding box center [549, 161] width 115 height 20
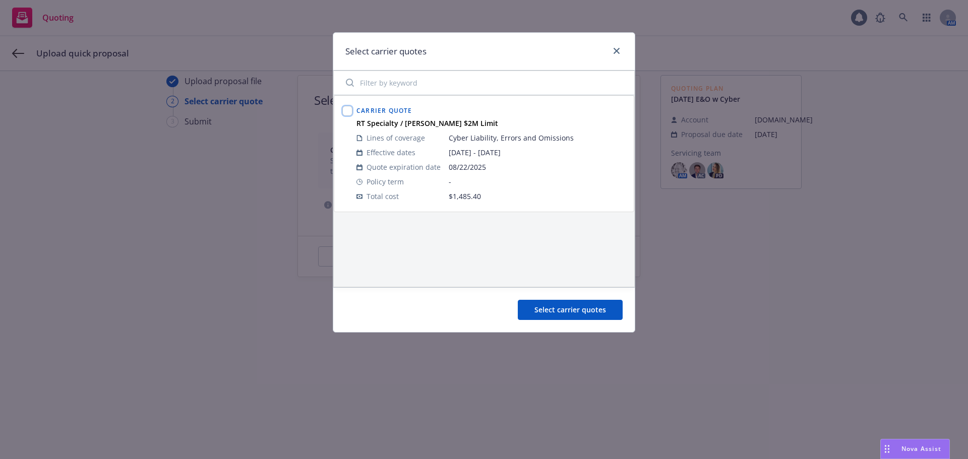
click at [349, 113] on input "checkbox" at bounding box center [347, 111] width 10 height 10
checkbox input "true"
click at [553, 307] on span "Select carrier quotes" at bounding box center [570, 310] width 72 height 10
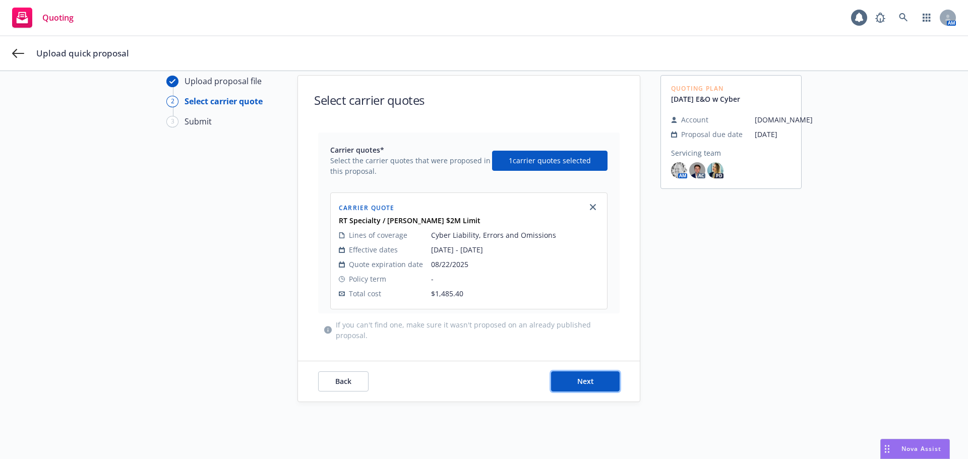
click at [588, 380] on span "Next" at bounding box center [585, 382] width 17 height 10
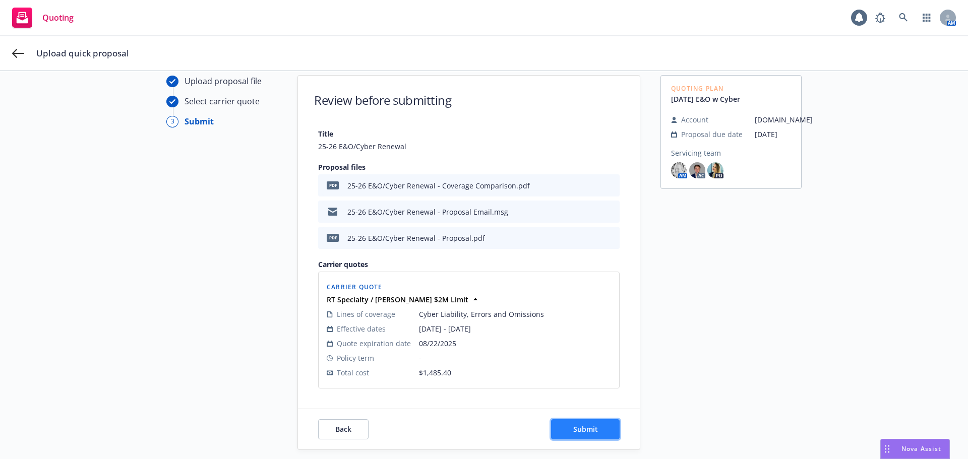
click at [603, 429] on button "Submit" at bounding box center [585, 429] width 69 height 20
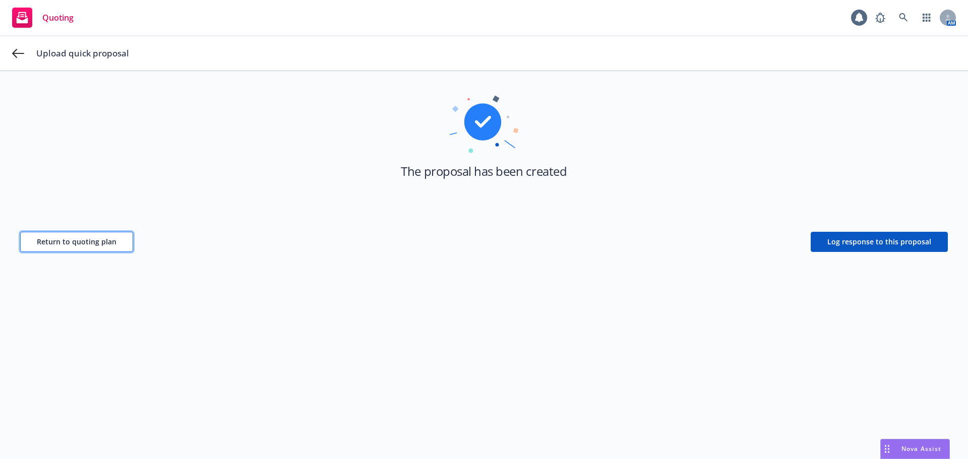
click at [101, 241] on span "Return to quoting plan" at bounding box center [77, 242] width 80 height 10
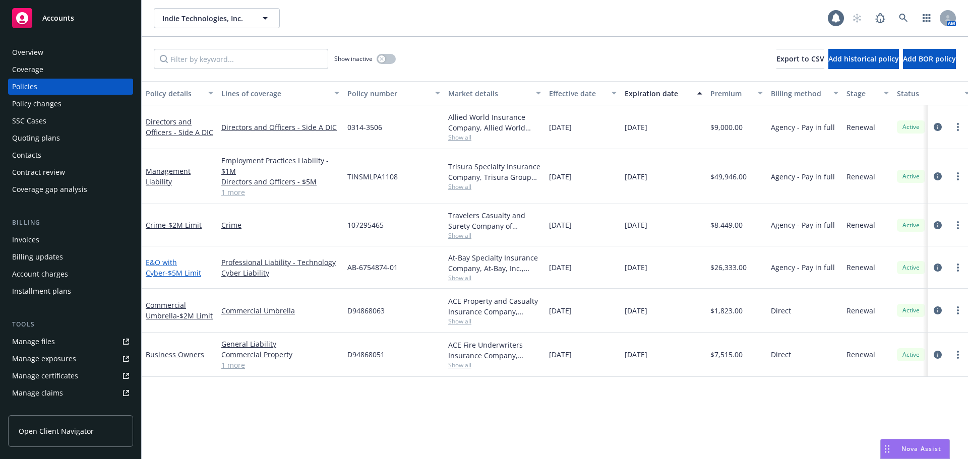
click at [166, 274] on span "- $5M Limit" at bounding box center [183, 273] width 36 height 10
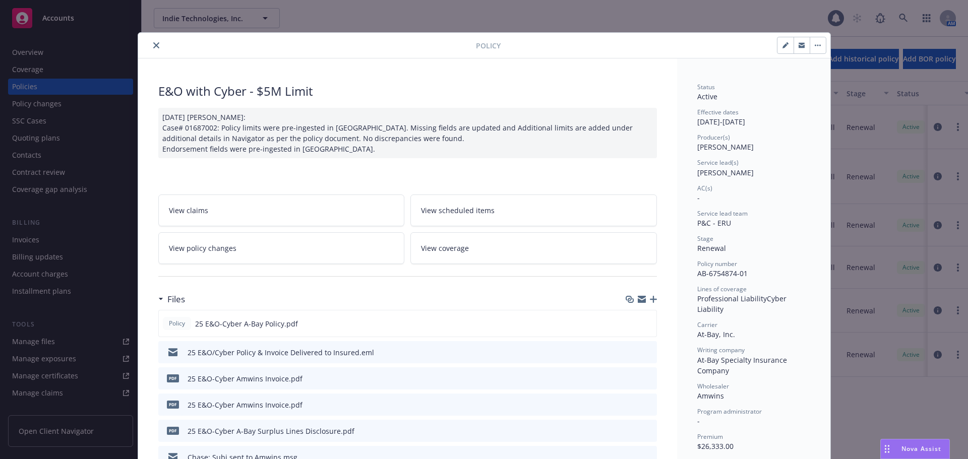
click at [650, 297] on icon "button" at bounding box center [653, 299] width 7 height 7
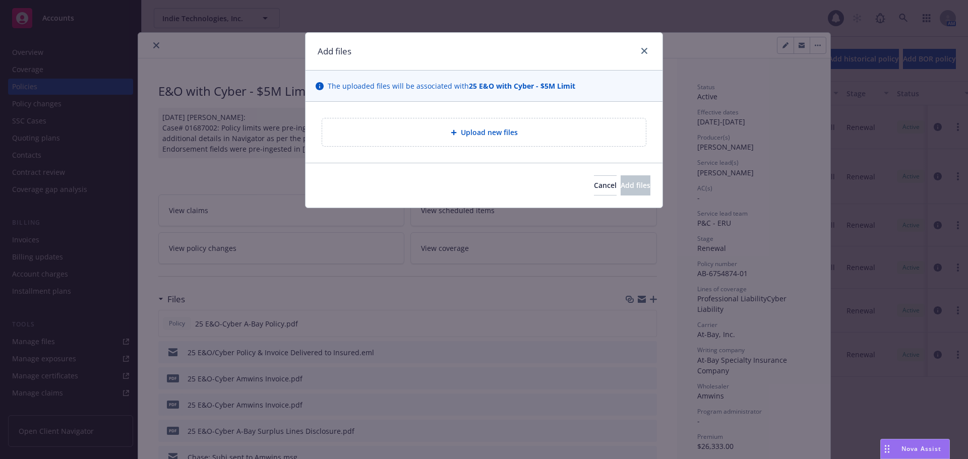
type textarea "x"
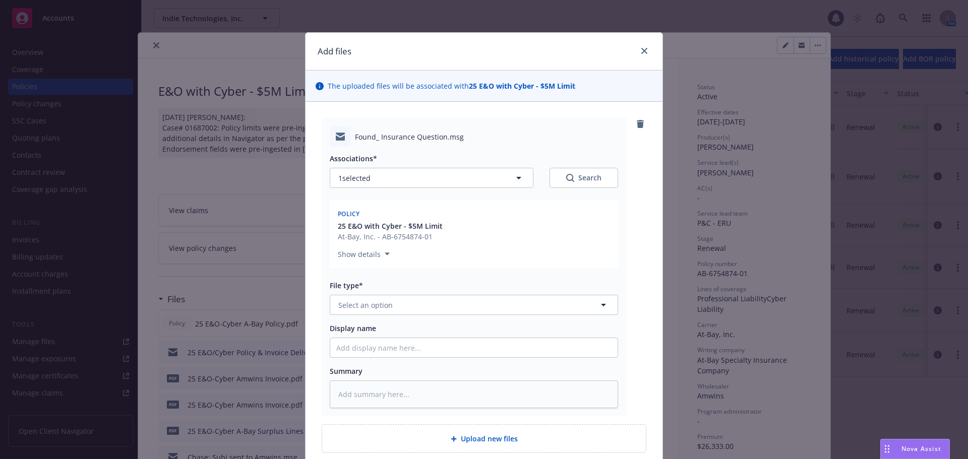
click at [375, 316] on div "Associations* 1 selected Search Policy 25 E&O with Cyber - $5M Limit At-Bay, In…" at bounding box center [474, 277] width 288 height 261
click at [381, 307] on span "Select an option" at bounding box center [365, 305] width 54 height 11
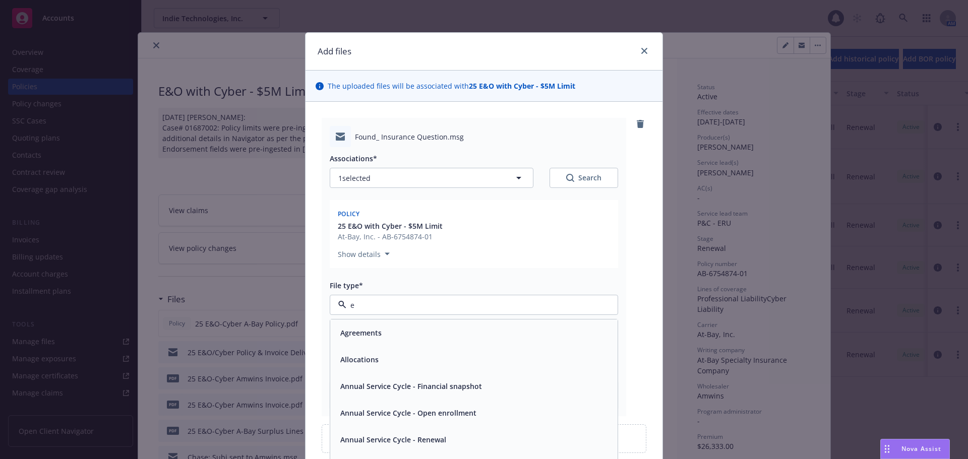
type input "em"
click at [406, 371] on div "Email" at bounding box center [473, 359] width 287 height 27
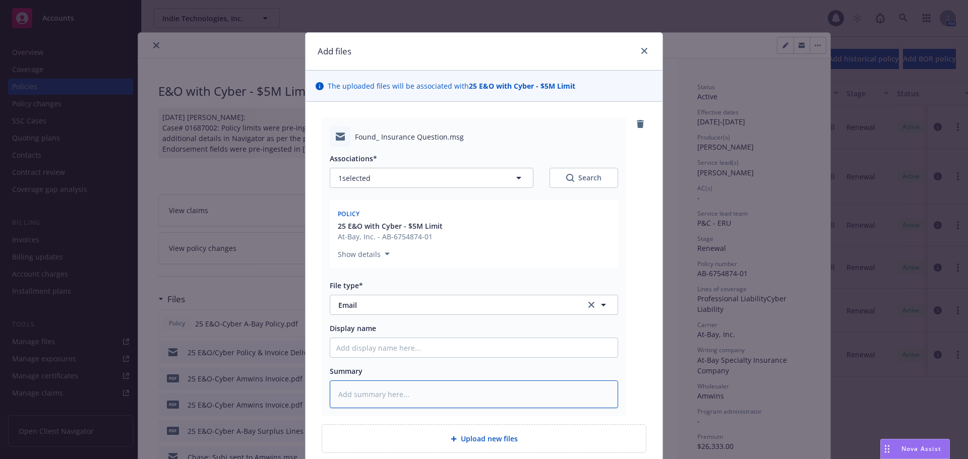
click at [408, 382] on textarea at bounding box center [474, 395] width 288 height 28
click at [414, 350] on input "Display name" at bounding box center [473, 347] width 287 height 19
type textarea "x"
type input "0"
type textarea "x"
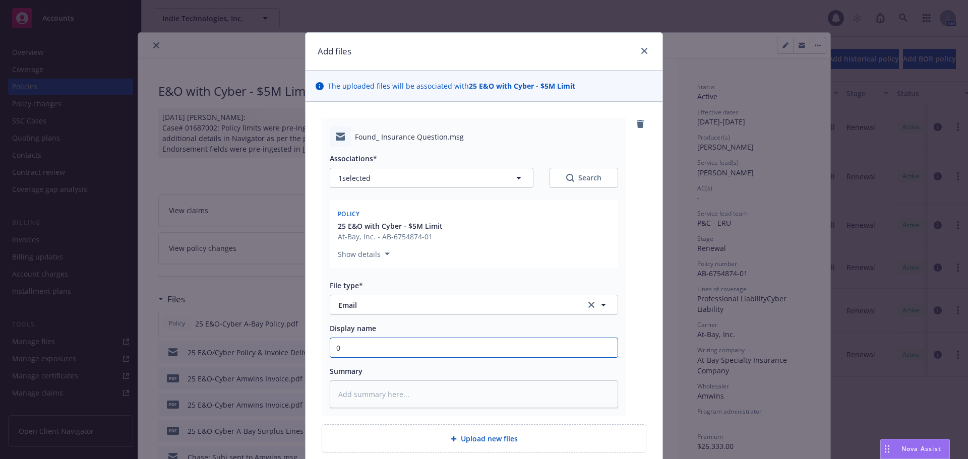
type input "08"
type textarea "x"
type input "08/2"
type textarea "x"
type input "08/26"
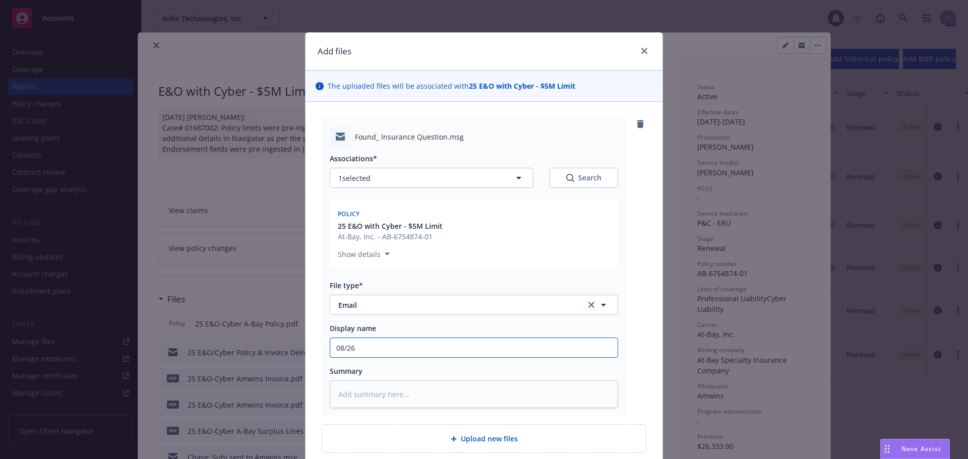
type textarea "x"
type input "08/26/"
type textarea "x"
type input "08/26/2"
type textarea "x"
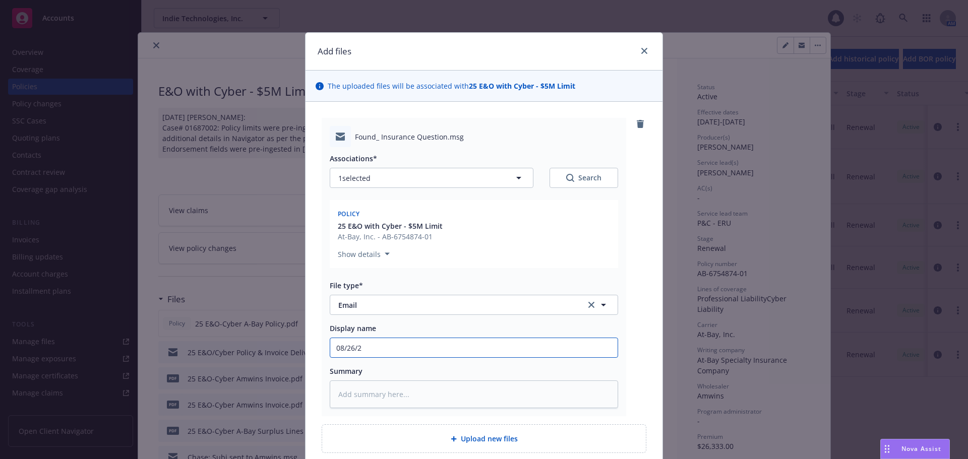
type input "08/26/25"
type textarea "x"
type input "08/26/25"
type textarea "x"
type input "08/26/25 Q"
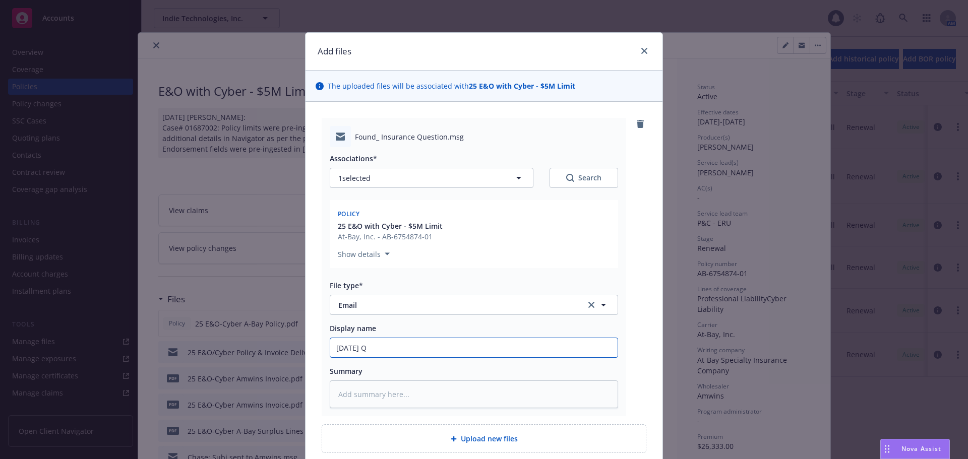
type textarea "x"
type input "08/26/25 Qu"
type textarea "x"
type input "08/26/25 Que"
type textarea "x"
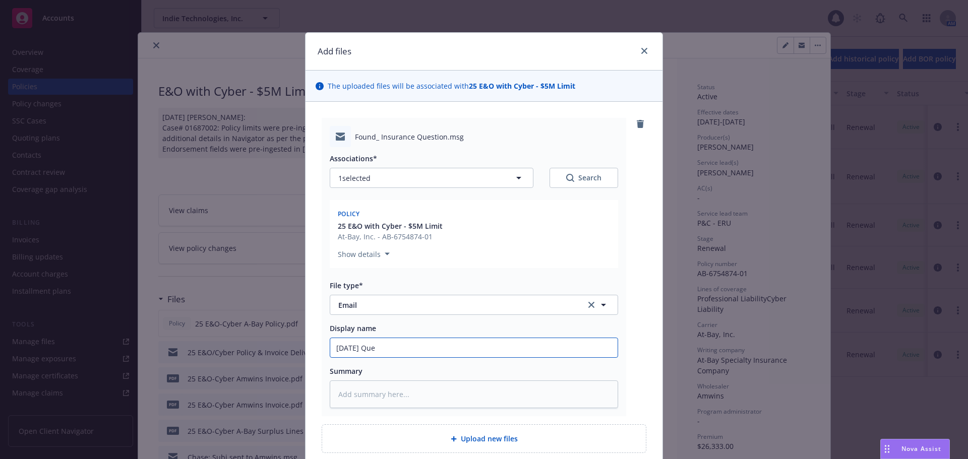
type input "08/26/25 Ques"
type textarea "x"
type input "08/26/25 Questi"
type textarea "x"
type input "08/26/25 Questio"
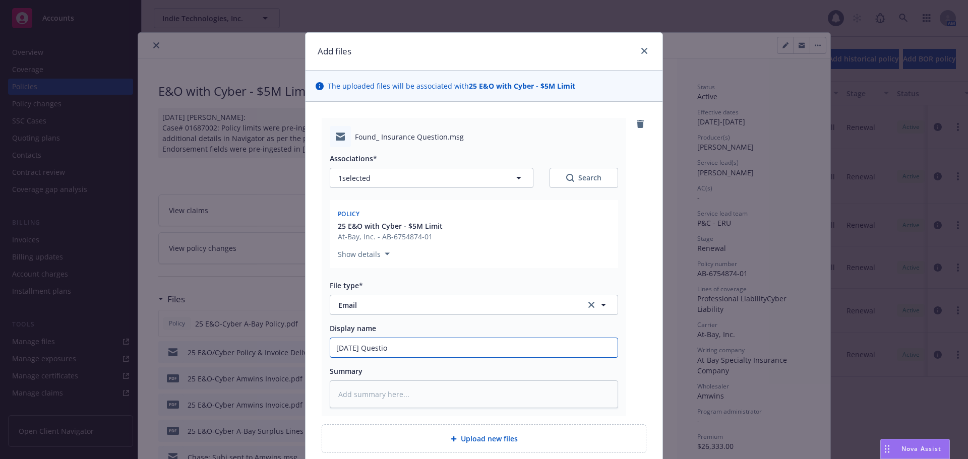
type textarea "x"
type input "08/26/25 Question"
type textarea "x"
type input "08/26/25 Question"
type textarea "x"
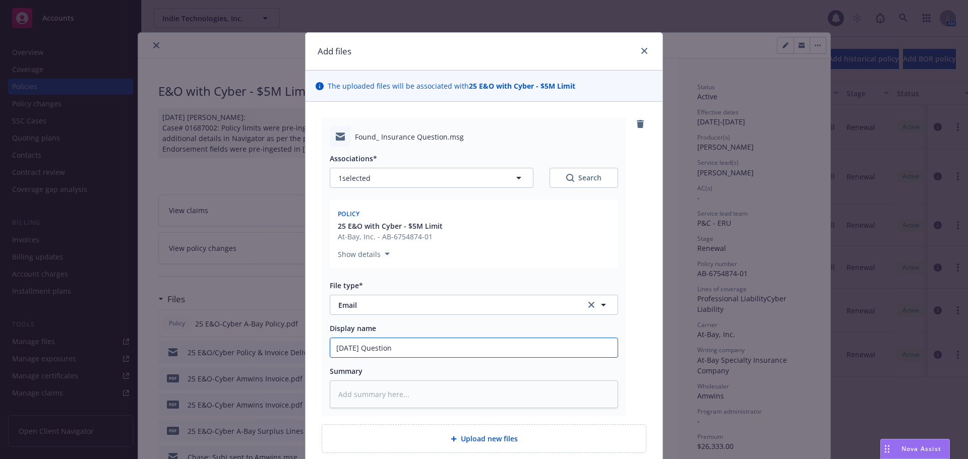
type input "08/26/25 Question o"
type textarea "x"
type input "08/26/25 Question on"
type textarea "x"
type input "08/26/25 Question on"
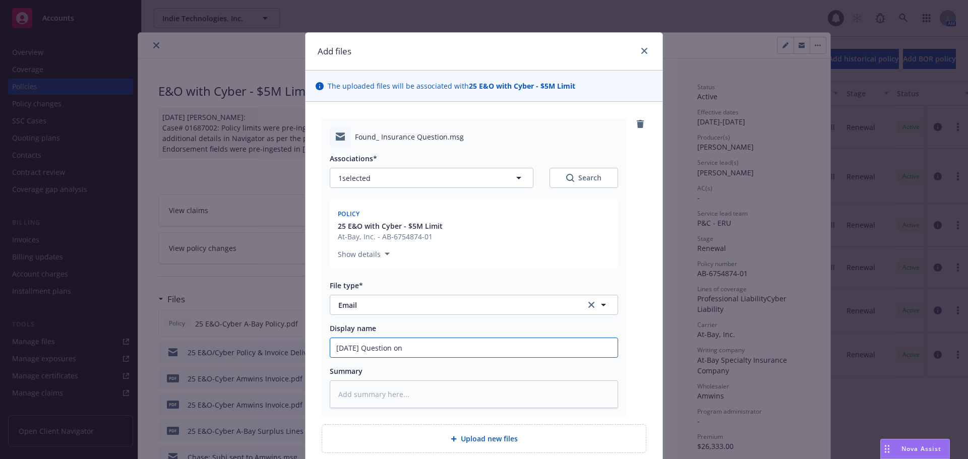
type textarea "x"
type input "08/26/25 Question on r"
type textarea "x"
type input "08/26/25 Question on re"
type textarea "x"
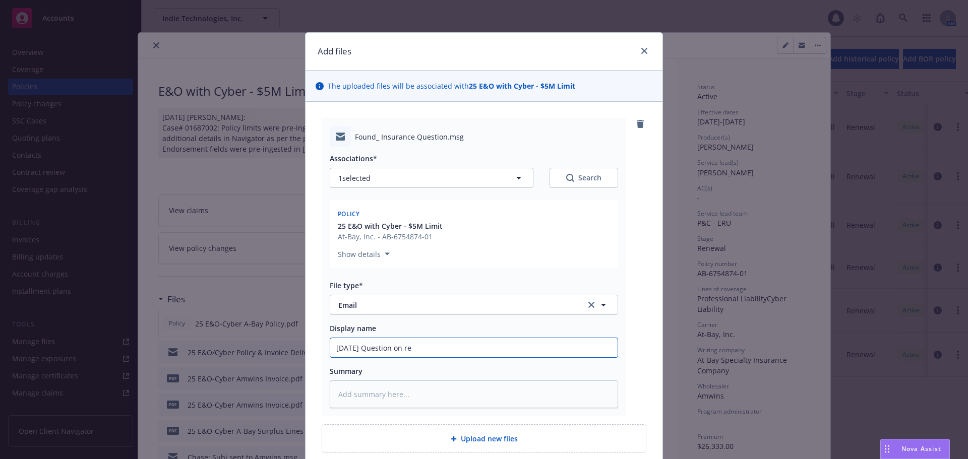
type input "08/26/25 Question on rem"
type textarea "x"
type input "08/26/25 Question on remo"
type textarea "x"
type input "08/26/25 Question on remoc"
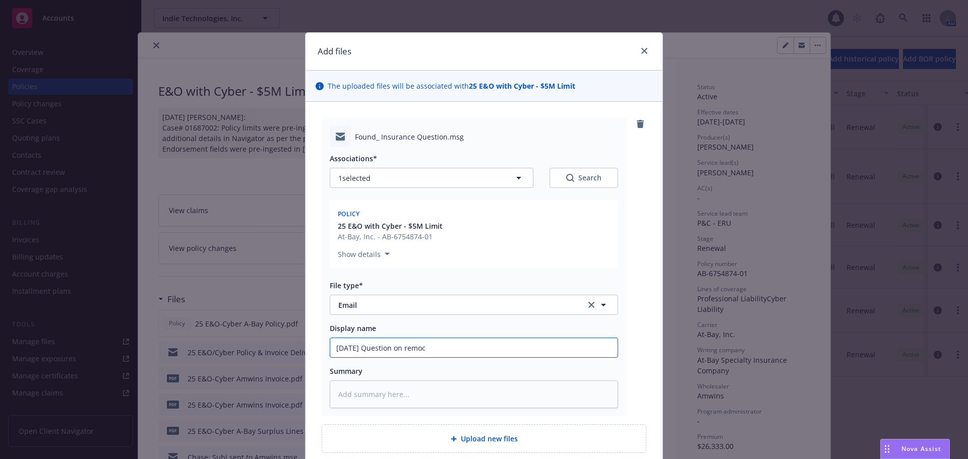
type textarea "x"
type input "08/26/25 Question on remoci"
type textarea "x"
type input "08/26/25 Question on remocing"
type textarea "x"
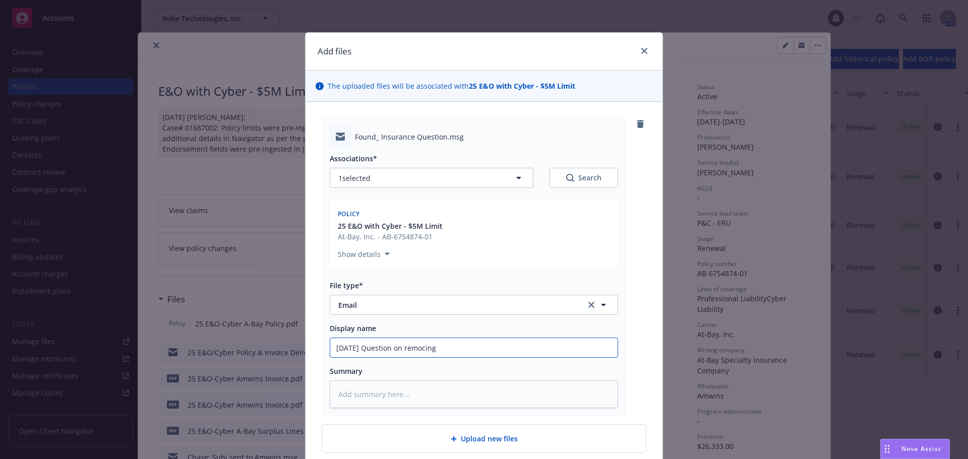
type input "08/26/25 Question on remocin"
type textarea "x"
type input "08/26/25 Question on remoci"
type textarea "x"
type input "08/26/25 Question on remoc"
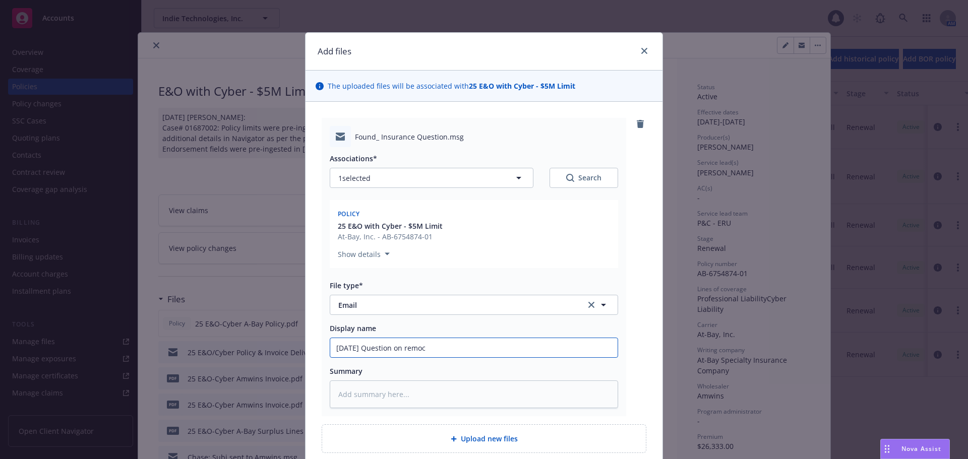
type textarea "x"
type input "08/26/25 Question on remo"
type textarea "x"
type input "08/26/25 Question on remov"
type textarea "x"
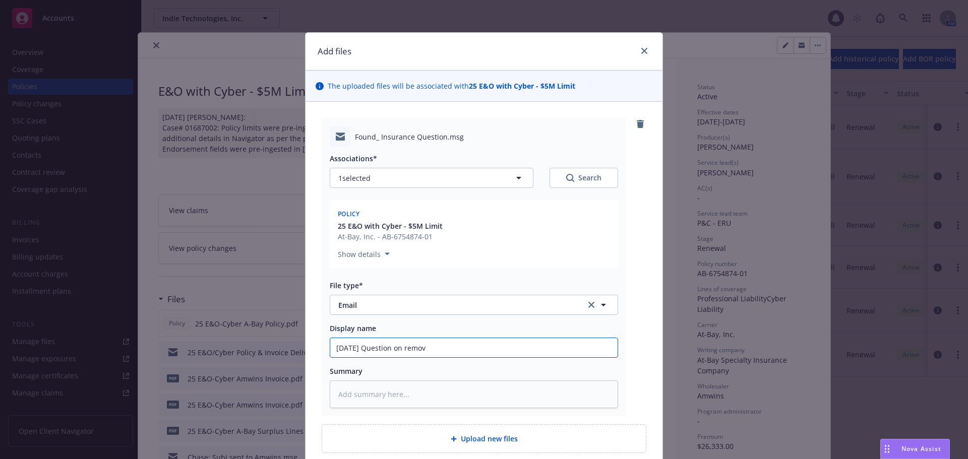
type input "08/26/25 Question on removi"
type textarea "x"
type input "08/26/25 Question on removin"
type textarea "x"
type input "08/26/25 Question on removing"
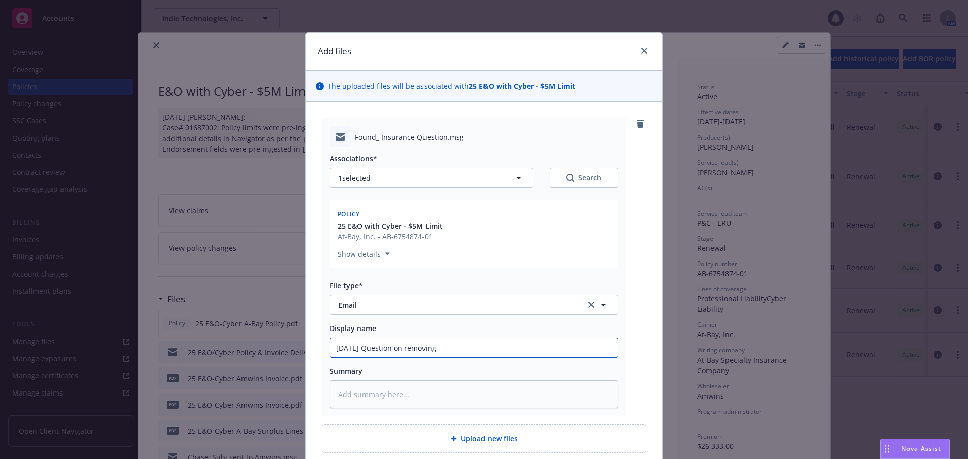
type textarea "x"
type input "08/26/25 Question on removing"
type textarea "x"
type input "08/26/25 Question on removing E"
type textarea "x"
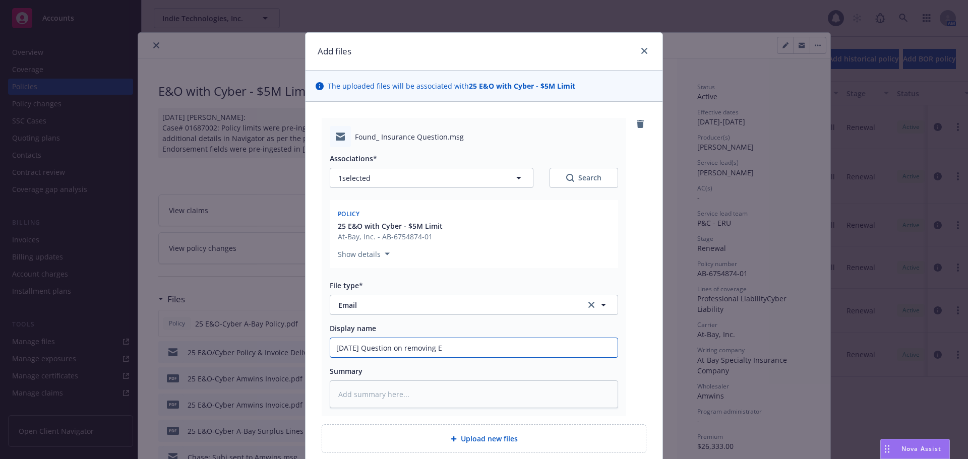
type input "08/26/25 Question on removing Em"
type textarea "x"
type input "08/26/25 Question on removing Ema"
type textarea "x"
type input "08/26/25 Question on removing Emai"
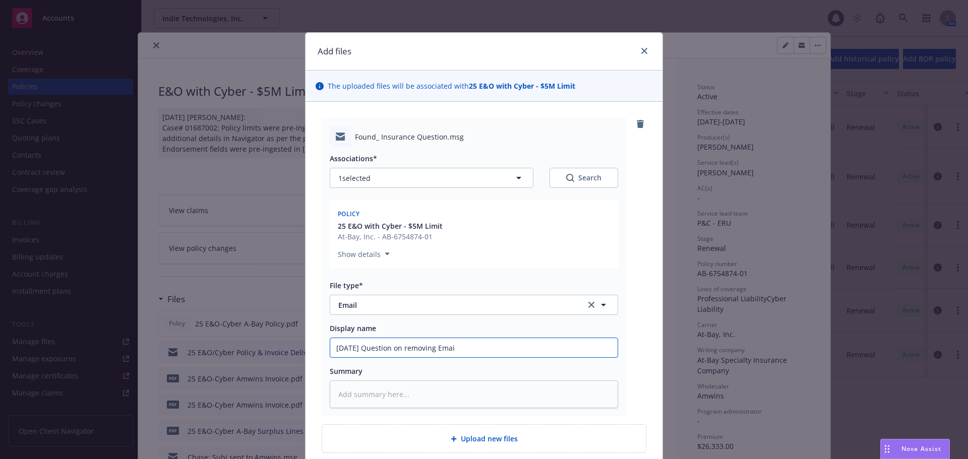
type textarea "x"
type input "08/26/25 Question on removing Email"
type textarea "x"
type input "08/26/25 Question on removing Email"
type textarea "x"
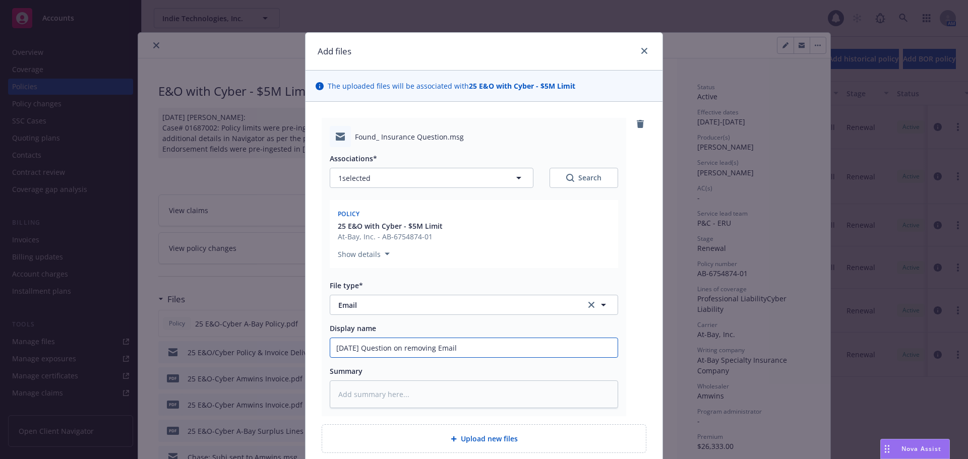
type input "08/26/25 Question on removing Email S"
type textarea "x"
type input "08/26/25 Question on removing Email Se"
type textarea "x"
type input "08/26/25 Question on removing Email Sec"
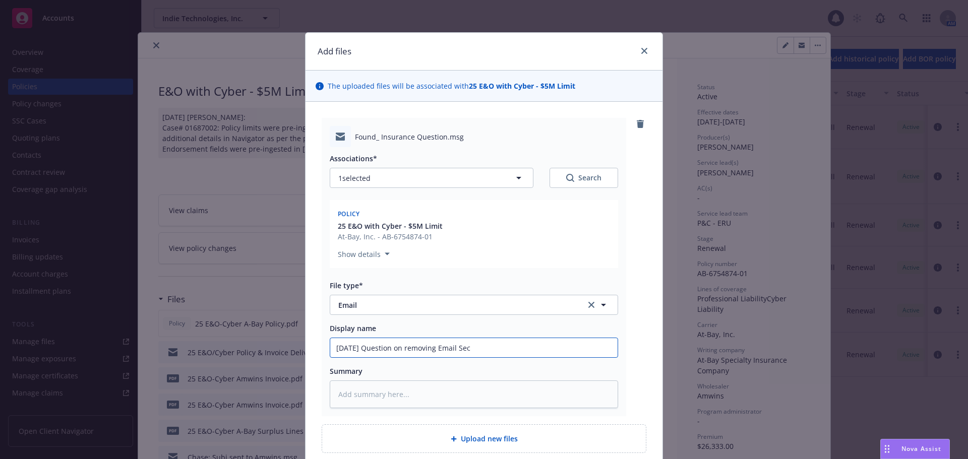
type textarea "x"
type input "08/26/25 Question on removing Email Secu"
type textarea "x"
type input "08/26/25 Question on removing Email Secur"
type textarea "x"
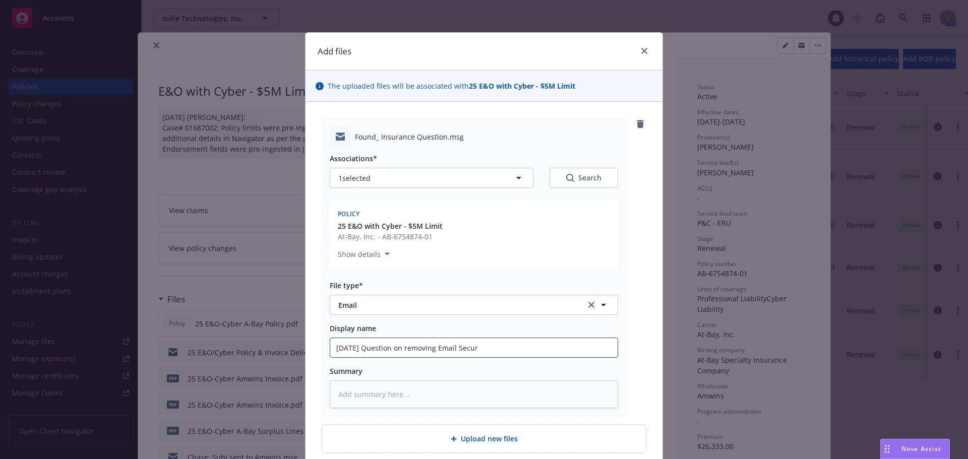
type input "08/26/25 Question on removing Email Securi"
type textarea "x"
type input "08/26/25 Question on removing Email Securit"
type textarea "x"
type input "08/26/25 Question on removing Email Security"
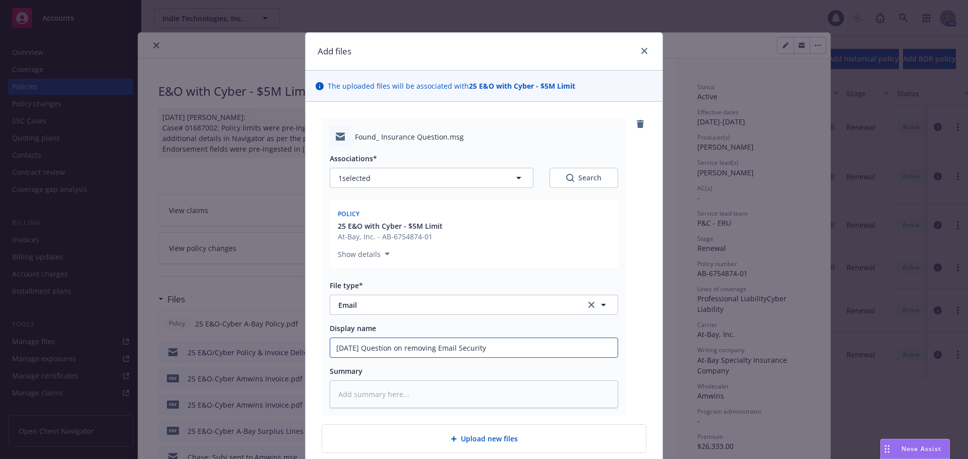
type textarea "x"
type input "08/26/25 Question on removing Email Security."
type textarea "x"
type input "08/26/25 Question on removing Email Security."
type textarea "x"
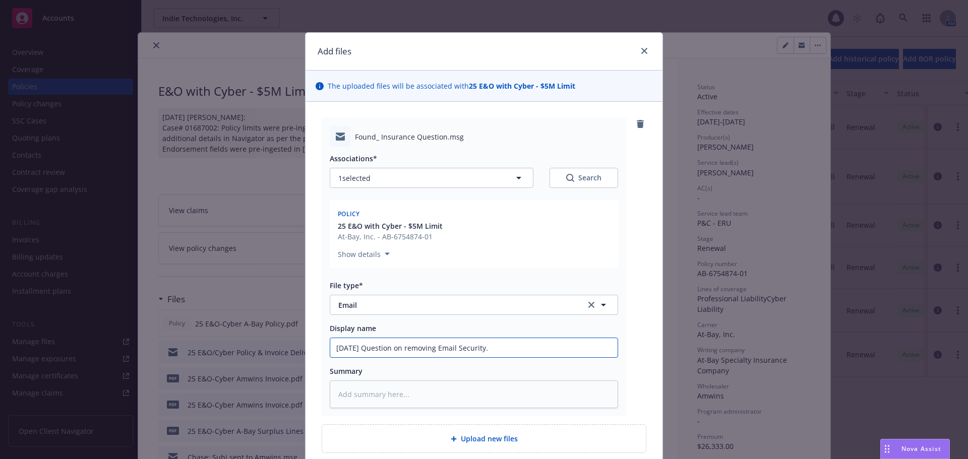
type input "08/26/25 Question on removing Email Security."
type textarea "x"
drag, startPoint x: 479, startPoint y: 347, endPoint x: 187, endPoint y: 347, distance: 292.4
click at [187, 347] on div "Add files The uploaded files will be associated with 25 E&O with Cyber - $5M Li…" at bounding box center [484, 229] width 968 height 459
click at [572, 349] on input "08/26/25 Question on removing Email Security" at bounding box center [473, 347] width 287 height 19
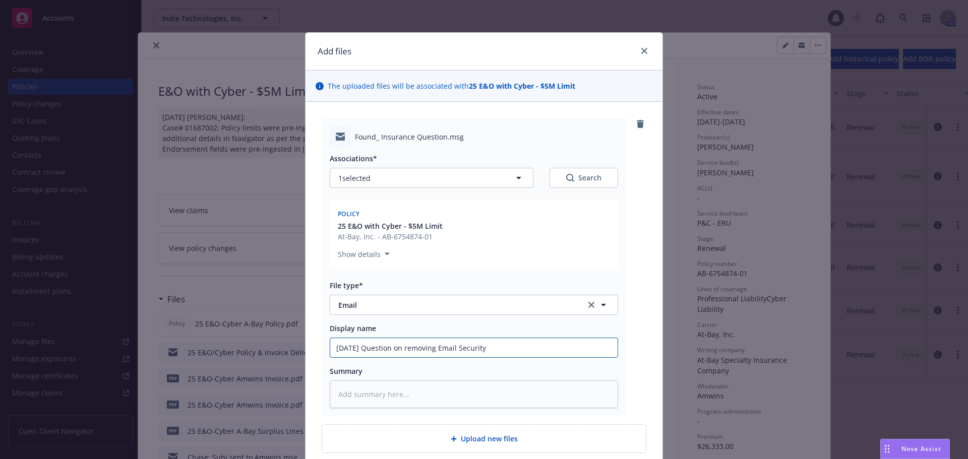
type input "08/26/25 Question on removing Email Security"
type textarea "x"
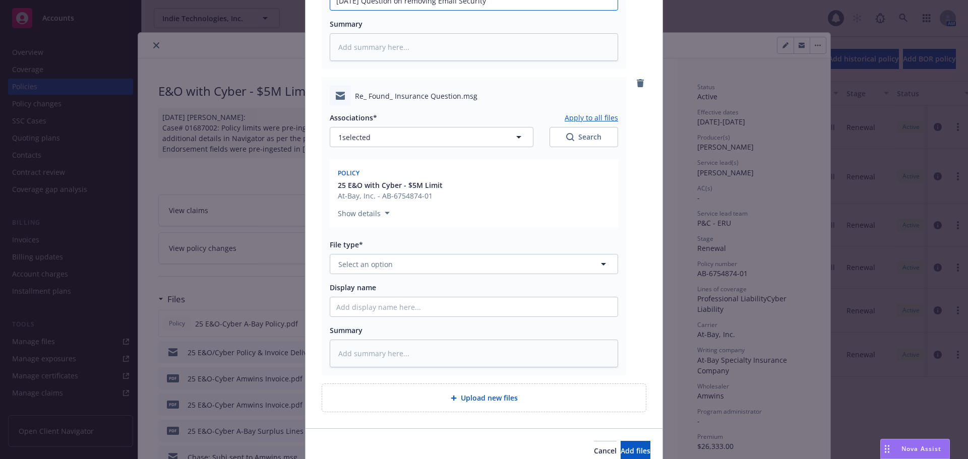
scroll to position [353, 0]
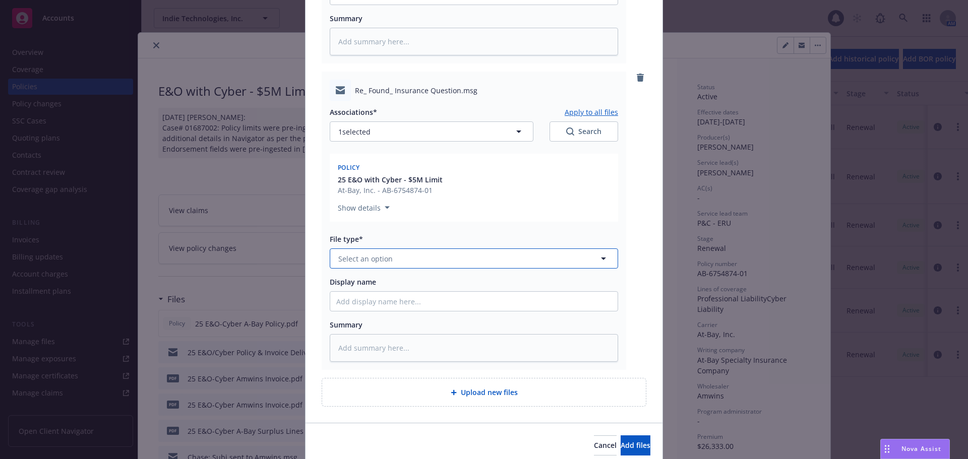
click at [389, 259] on button "Select an option" at bounding box center [474, 259] width 288 height 20
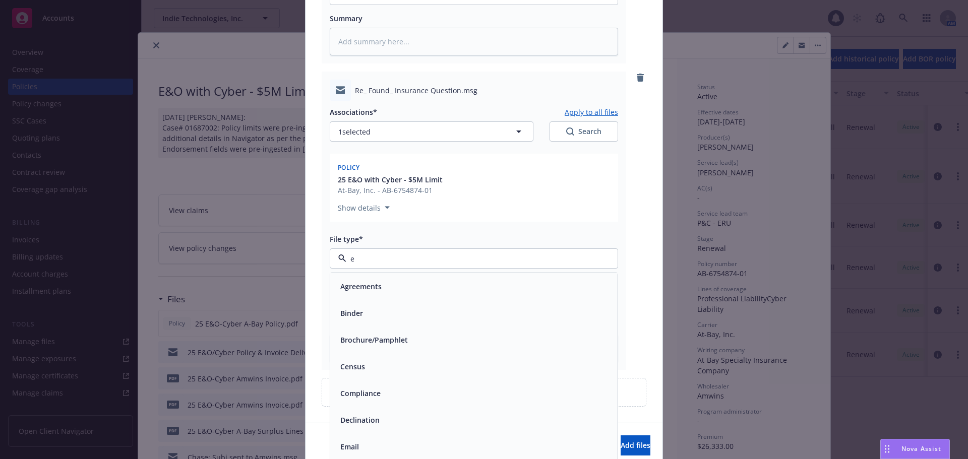
type input "em"
click at [371, 304] on div "Email" at bounding box center [473, 313] width 287 height 27
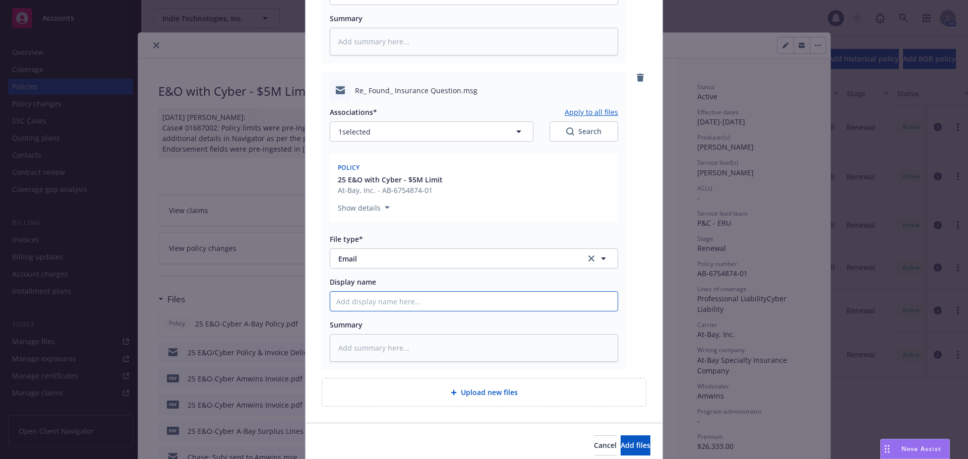
paste input "08/26/25 Question on removing Email Security"
type textarea "x"
type input "08/26/25 Question on removing Email Security"
type textarea "x"
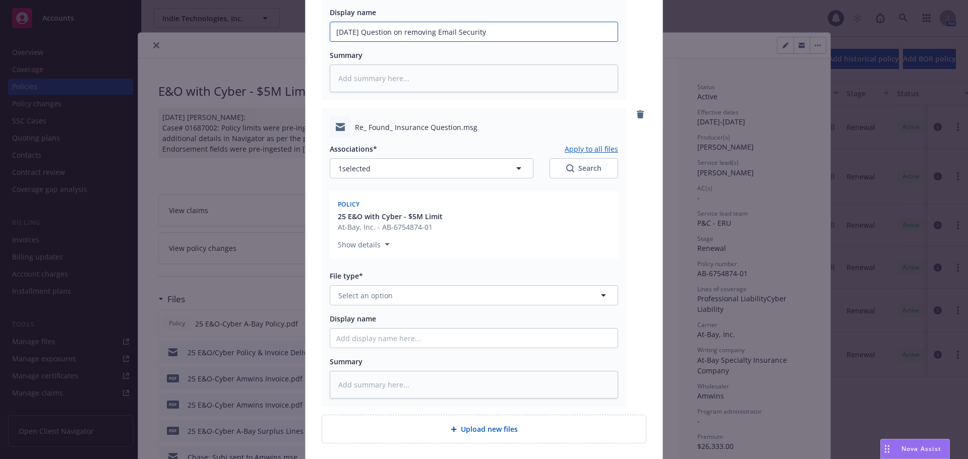
scroll to position [655, 0]
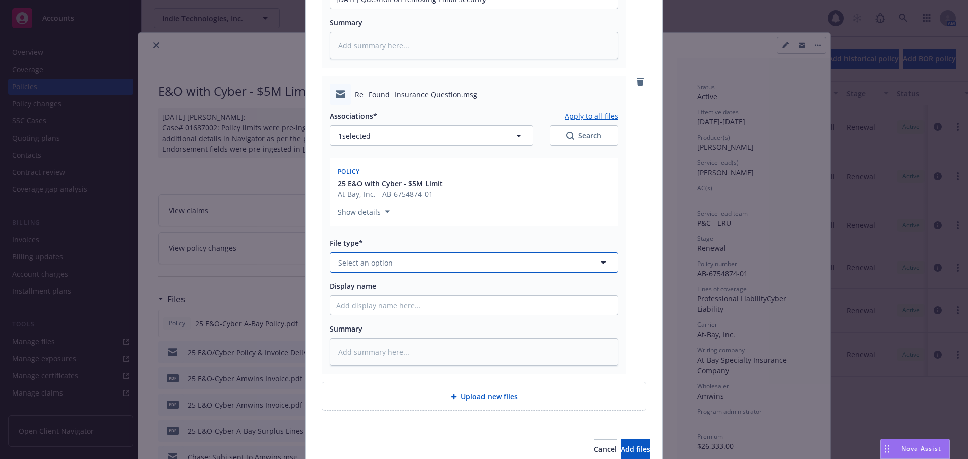
click at [387, 260] on span "Select an option" at bounding box center [365, 263] width 54 height 11
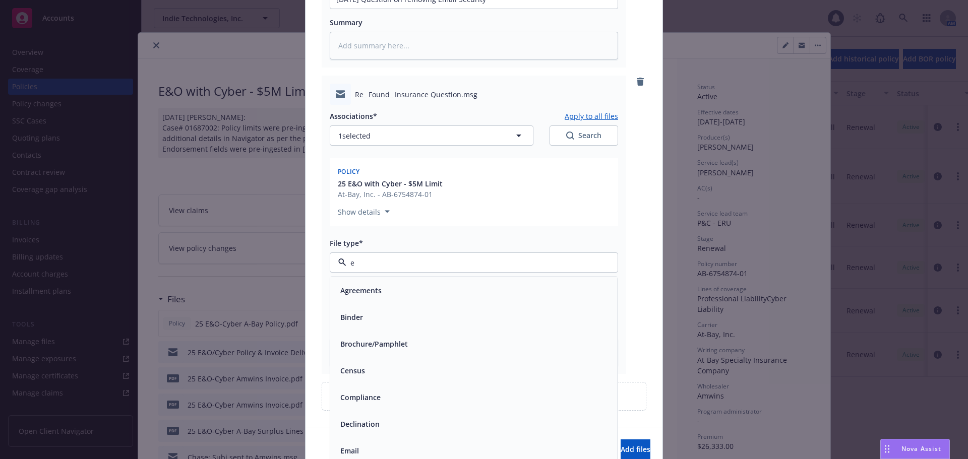
type input "em"
click at [370, 315] on div "Email" at bounding box center [473, 317] width 275 height 15
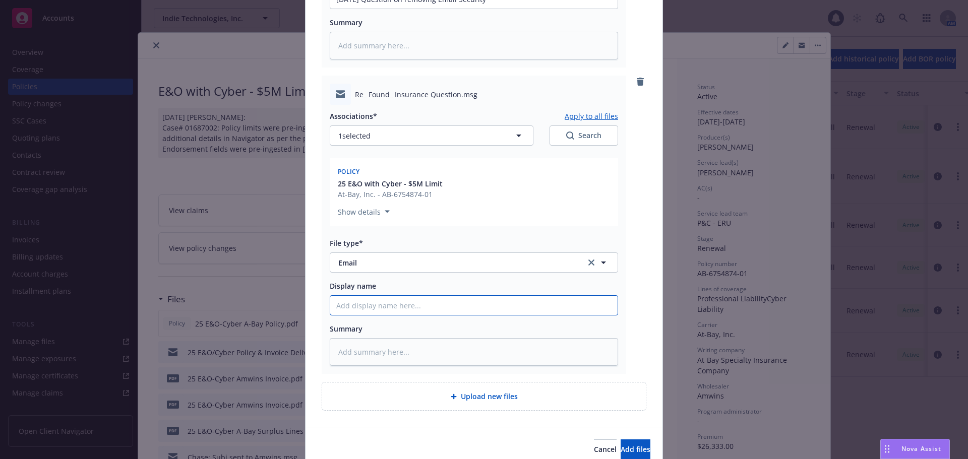
paste input "08/26/25 Question on removing Email Security"
type textarea "x"
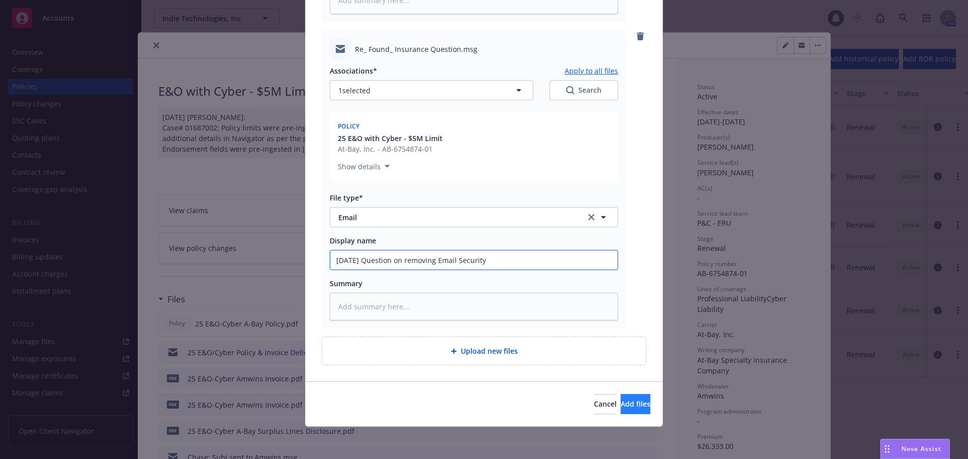
type input "08/26/25 Question on removing Email Security"
click at [621, 403] on span "Add files" at bounding box center [636, 404] width 30 height 10
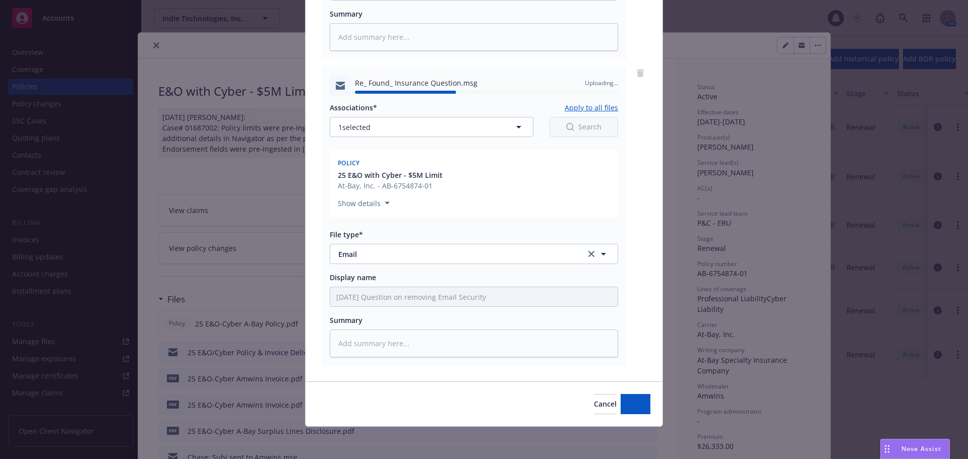
type textarea "x"
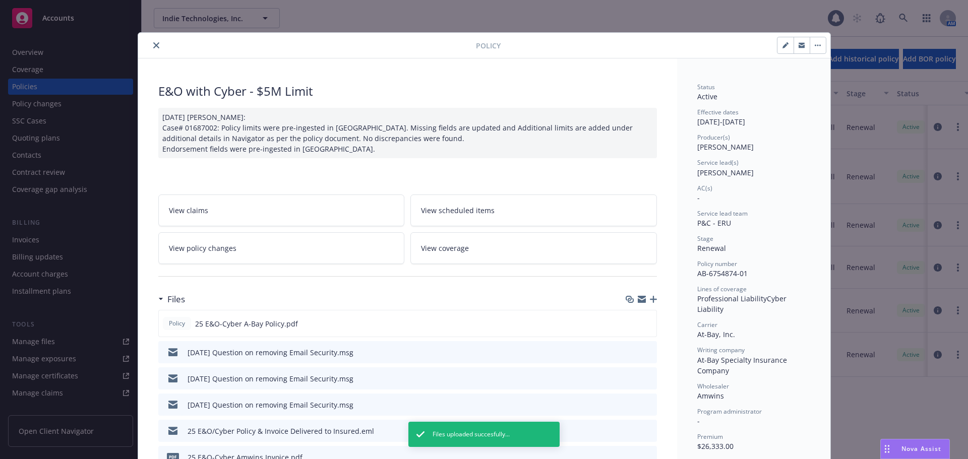
click at [153, 43] on icon "close" at bounding box center [156, 45] width 6 height 6
